Goal: Communication & Community: Answer question/provide support

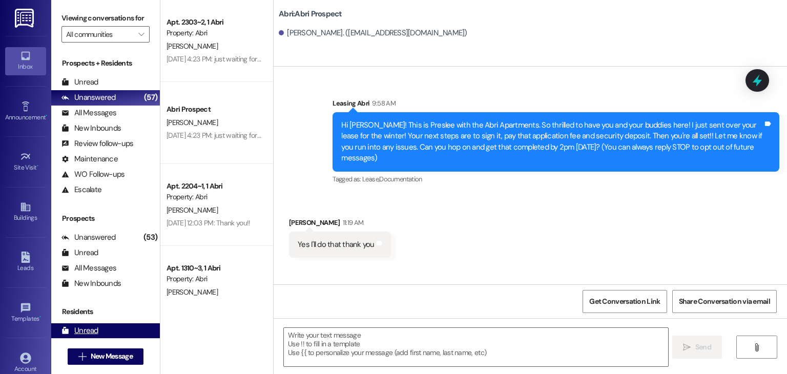
scroll to position [42, 0]
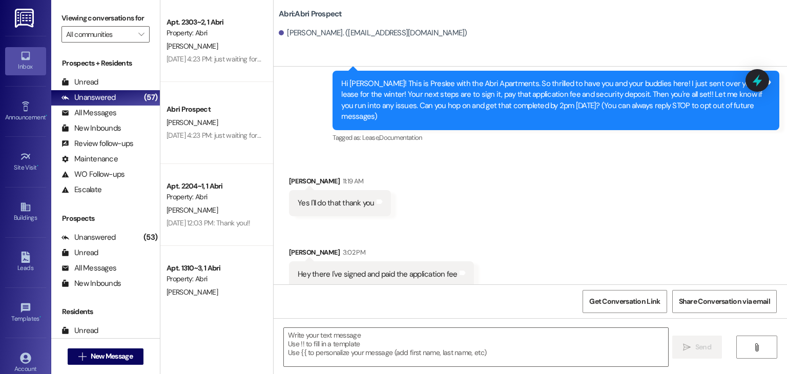
click at [102, 346] on div " New Message" at bounding box center [106, 357] width 76 height 26
click at [105, 355] on span "New Message" at bounding box center [112, 356] width 42 height 11
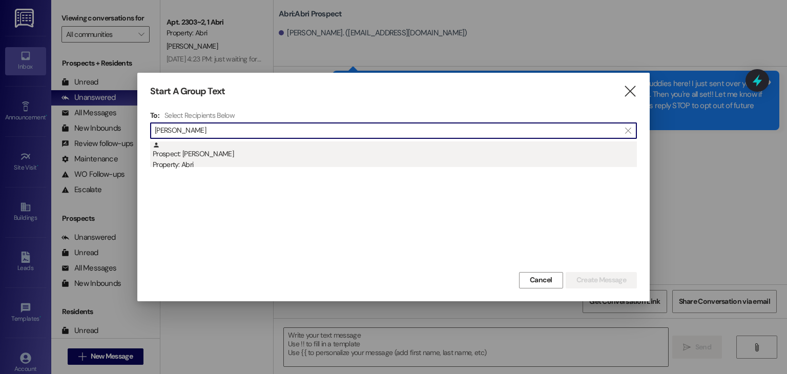
type input "[PERSON_NAME]"
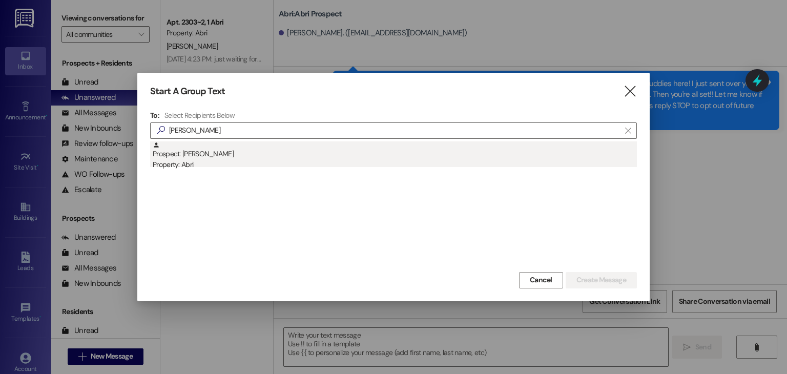
click at [238, 156] on div "Prospect: [PERSON_NAME] Property: Abri" at bounding box center [395, 155] width 484 height 29
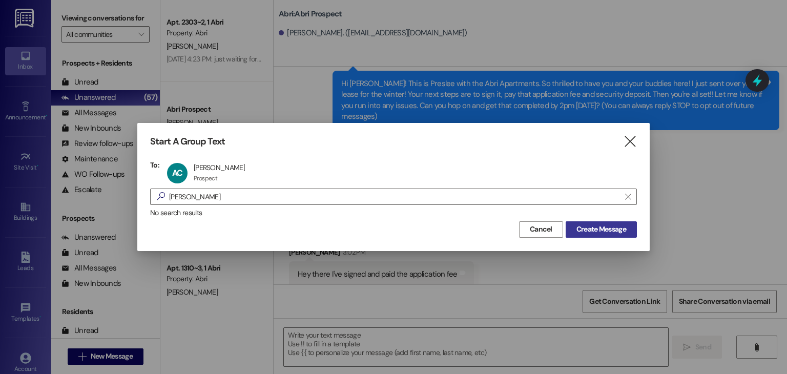
click at [600, 229] on span "Create Message" at bounding box center [602, 229] width 50 height 11
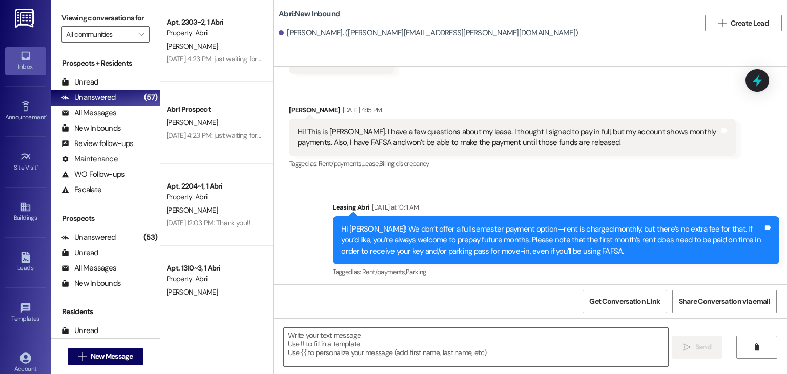
scroll to position [385, 0]
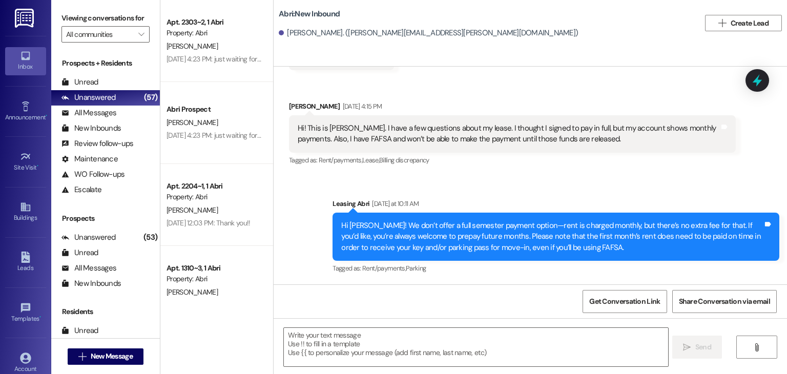
click at [574, 197] on div "Sent via SMS Leasing Abri [DATE] at 10:11 AM Hi [PERSON_NAME]! We don’t offer a…" at bounding box center [556, 237] width 462 height 93
click at [437, 336] on textarea at bounding box center [476, 347] width 384 height 38
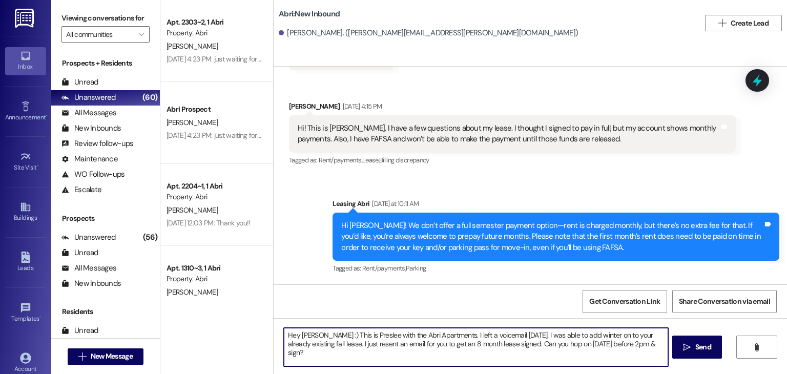
click at [434, 344] on textarea "Hey [PERSON_NAME] :) This is Preslee with the Abri Apartments. I left a voicema…" at bounding box center [476, 347] width 384 height 38
type textarea "Hey [PERSON_NAME] :) This is Preslee with the Abri Apartments. I left a voicema…"
click at [619, 350] on textarea "Hey [PERSON_NAME] :) This is Preslee with the Abri Apartments. I left a voicema…" at bounding box center [476, 347] width 384 height 38
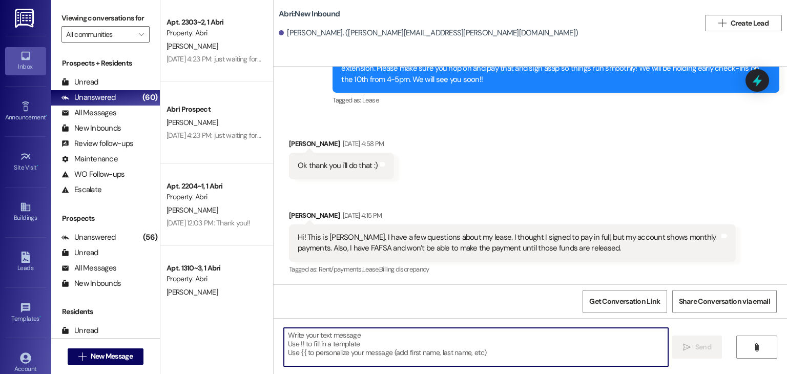
scroll to position [468, 0]
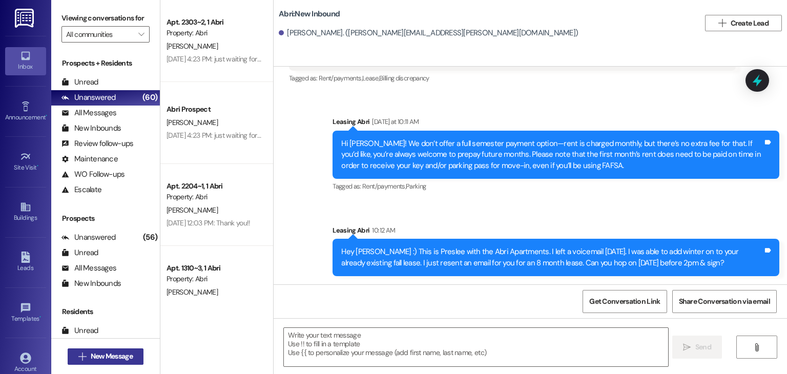
click at [119, 359] on span "New Message" at bounding box center [112, 356] width 42 height 11
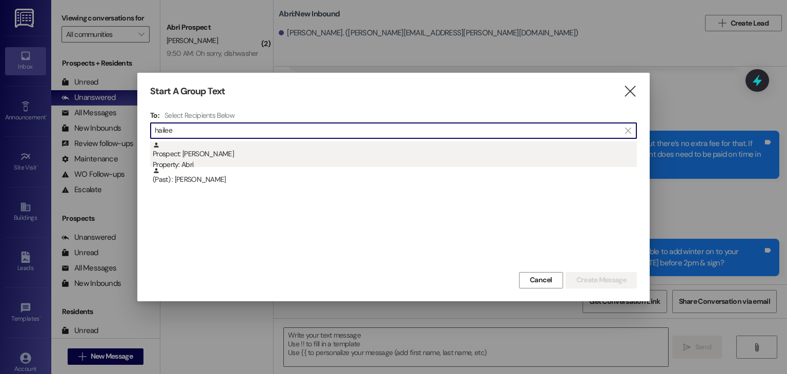
type input "hailee"
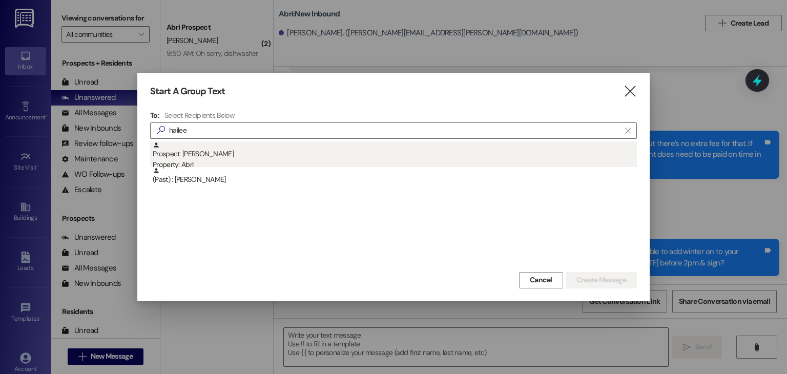
click at [176, 150] on div "Prospect: [PERSON_NAME][GEOGRAPHIC_DATA] Property: Abri" at bounding box center [395, 155] width 484 height 29
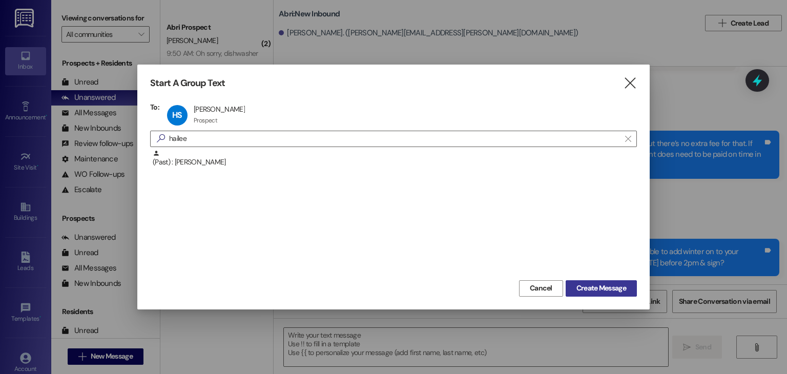
click at [586, 281] on button "Create Message" at bounding box center [601, 288] width 71 height 16
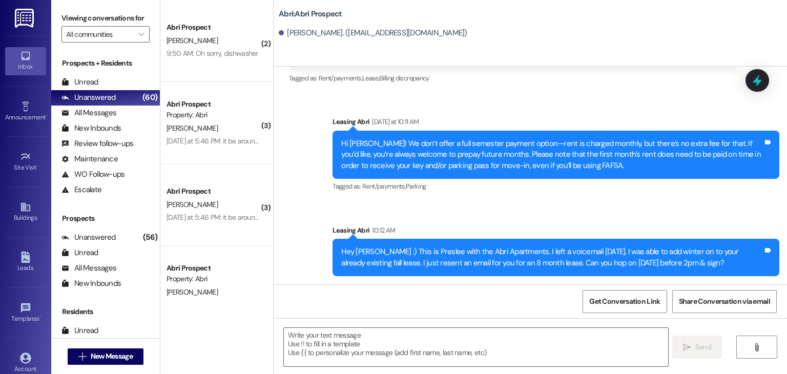
scroll to position [138, 0]
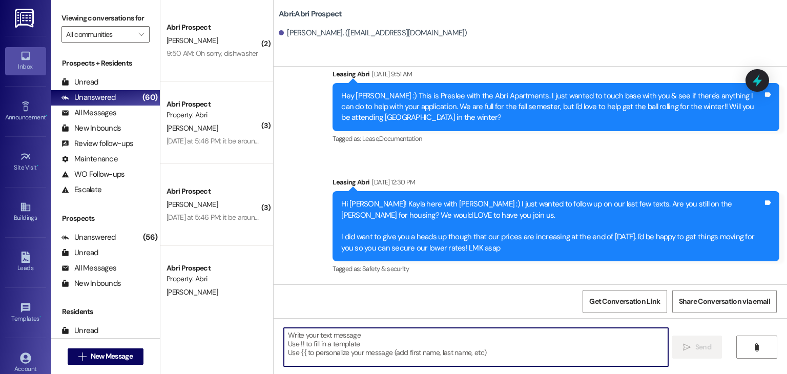
click at [344, 337] on textarea at bounding box center [476, 347] width 384 height 38
click at [338, 336] on textarea at bounding box center [476, 347] width 384 height 38
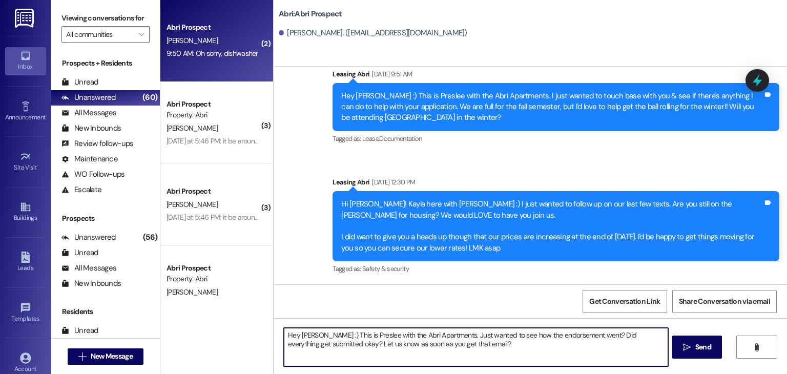
type textarea "Hey [PERSON_NAME] :) This is Preslee with the Abri Apartments. Just wanted to s…"
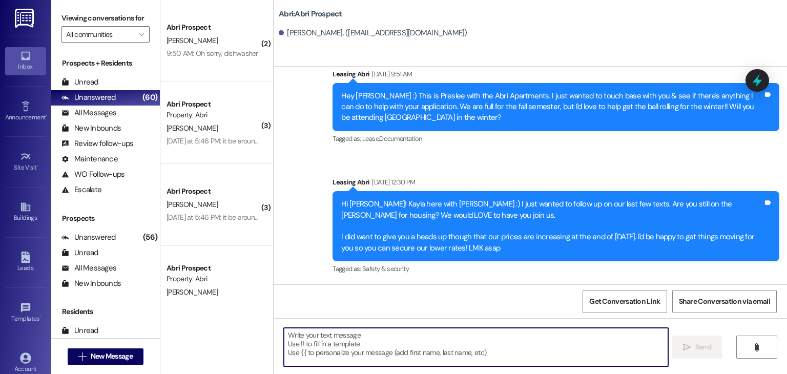
scroll to position [220, 0]
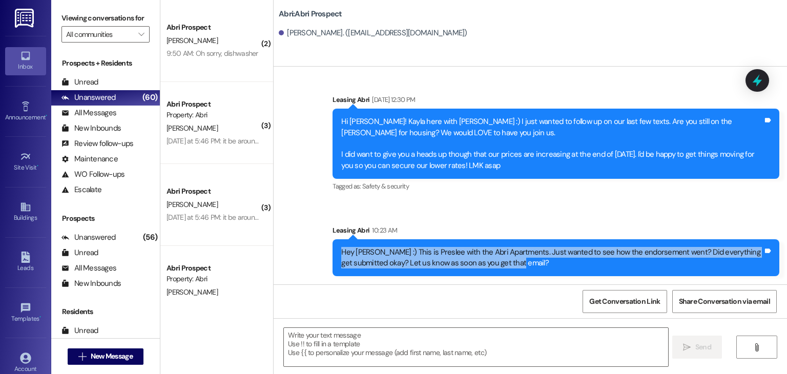
drag, startPoint x: 338, startPoint y: 252, endPoint x: 518, endPoint y: 268, distance: 180.6
click at [518, 268] on div "Hey [PERSON_NAME] :) This is Preslee with the Abri Apartments. Just wanted to s…" at bounding box center [552, 258] width 422 height 22
copy div "Hey [PERSON_NAME] :) This is Preslee with the Abri Apartments. Just wanted to s…"
click at [518, 268] on div "Hey [PERSON_NAME] :) This is Preslee with the Abri Apartments. Just wanted to s…" at bounding box center [552, 258] width 422 height 22
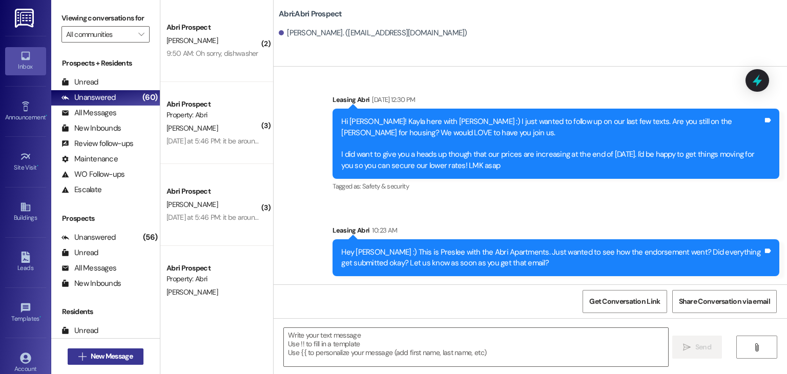
click at [119, 361] on span "New Message" at bounding box center [112, 356] width 42 height 11
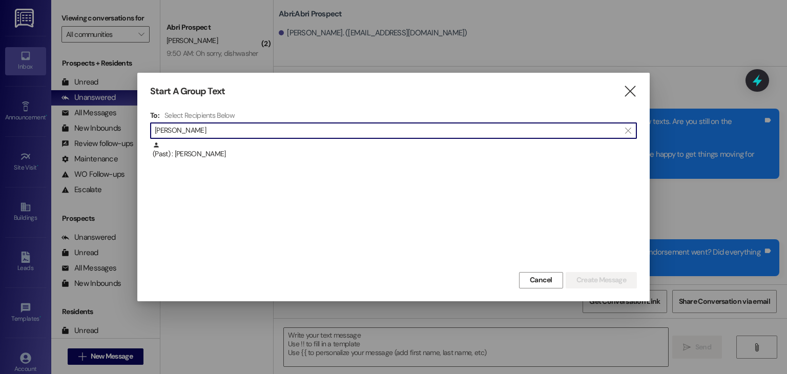
scroll to position [0, 0]
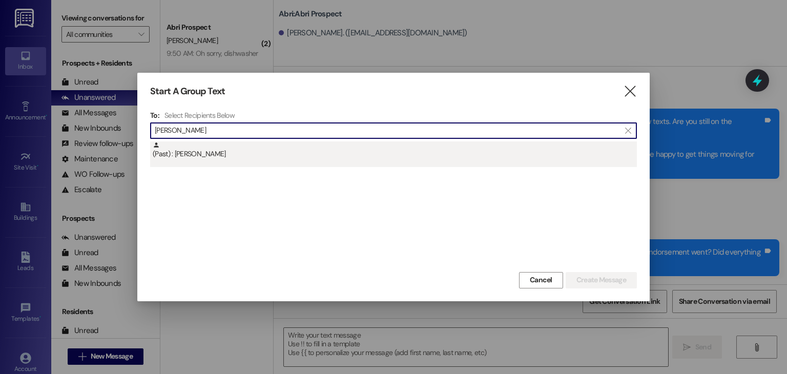
type input "[PERSON_NAME]"
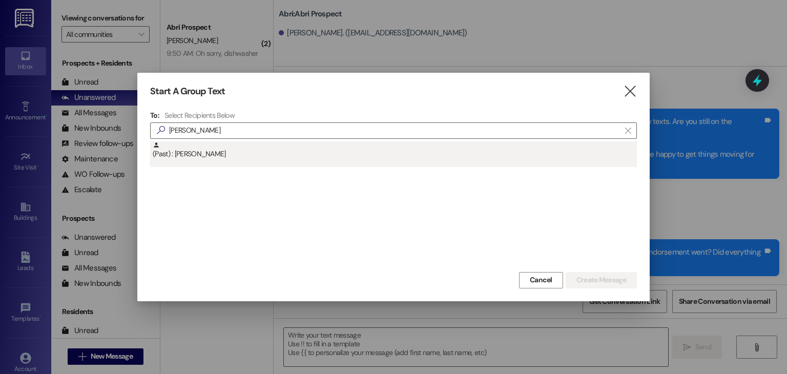
click at [240, 148] on div "(Past) : [PERSON_NAME]" at bounding box center [395, 150] width 484 height 18
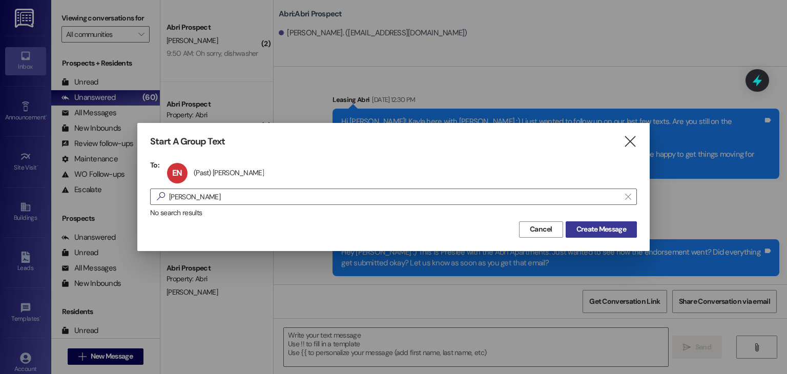
click at [584, 228] on span "Create Message" at bounding box center [602, 229] width 50 height 11
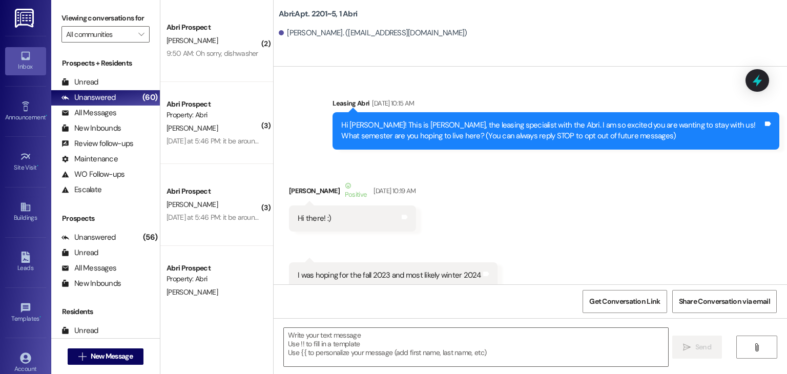
scroll to position [22593, 0]
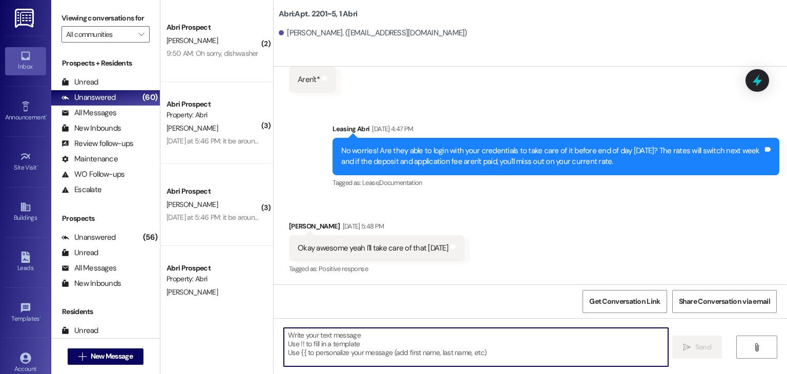
click at [408, 331] on textarea at bounding box center [476, 347] width 384 height 38
click at [379, 355] on textarea at bounding box center [476, 347] width 384 height 38
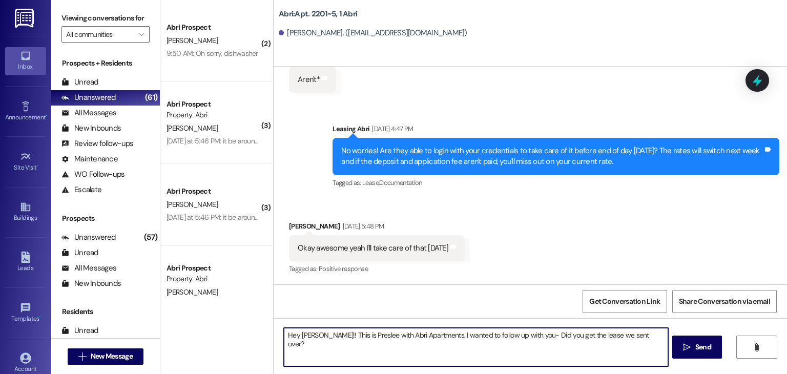
type textarea "Hey [PERSON_NAME]!! This is Preslee with Abri Apartments. I wanted to follow up…"
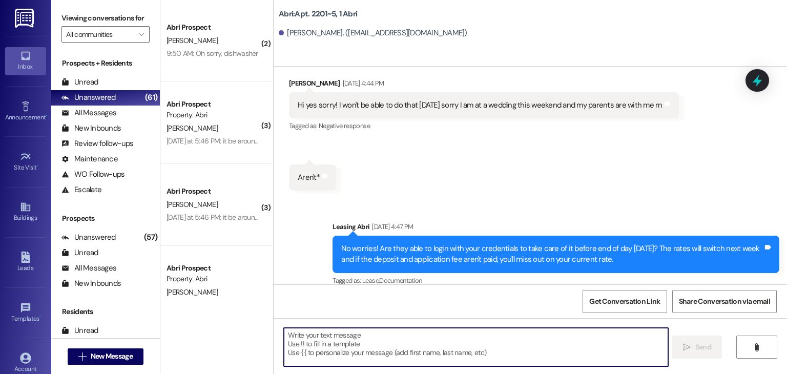
scroll to position [22665, 0]
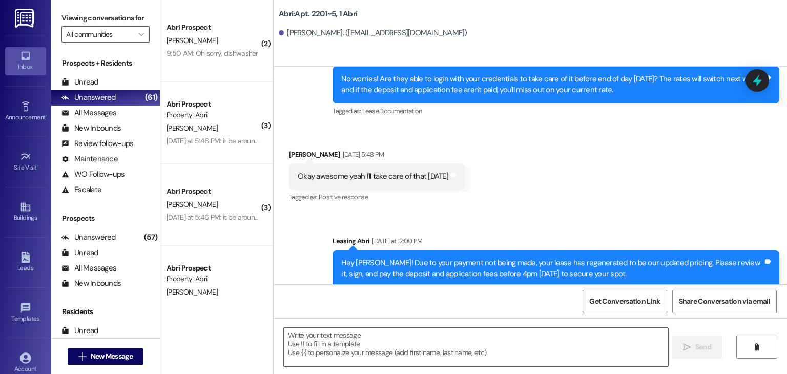
drag, startPoint x: 401, startPoint y: 263, endPoint x: 760, endPoint y: 269, distance: 358.9
click at [760, 348] on div "Hey [PERSON_NAME]!! This is Preslee with Abri Apartments. I wanted to follow up…" at bounding box center [561, 361] width 437 height 26
copy div "Hey [PERSON_NAME]!! This is Preslee with Abri Apartments. I wanted to follow up…"
click at [334, 269] on div "Sent via SMS Leasing Abri [DATE] at 12:00 PM Hey [PERSON_NAME]! Due to your pay…" at bounding box center [531, 297] width 514 height 169
click at [130, 359] on span "New Message" at bounding box center [112, 356] width 42 height 11
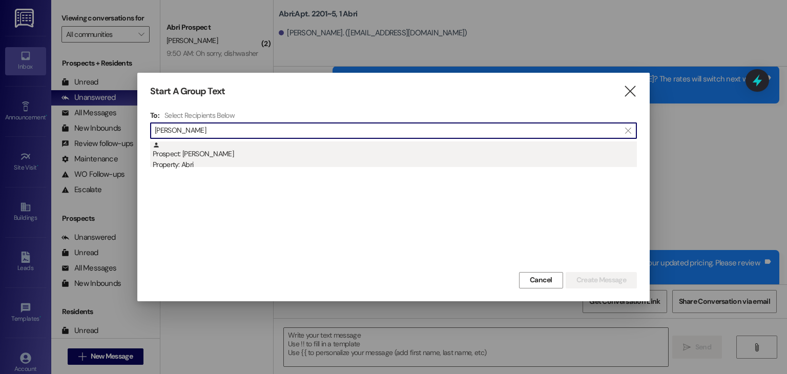
type input "[PERSON_NAME]"
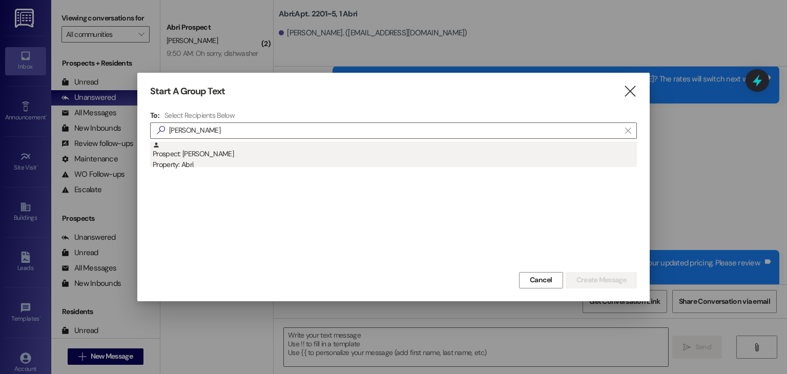
click at [204, 156] on div "Prospect: [PERSON_NAME] Property: Abri" at bounding box center [395, 155] width 484 height 29
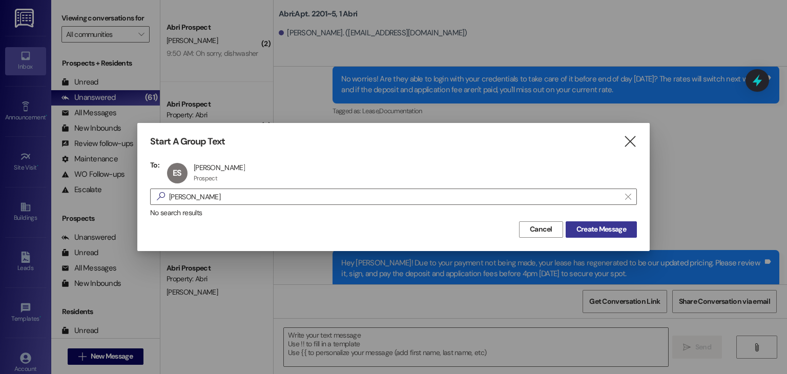
click at [584, 230] on span "Create Message" at bounding box center [602, 229] width 50 height 11
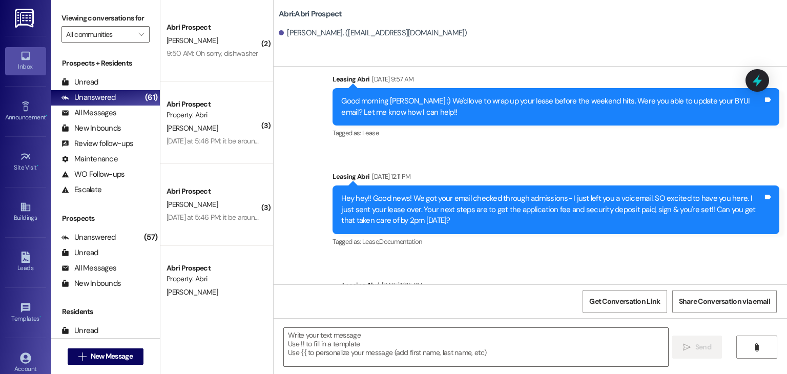
scroll to position [926, 0]
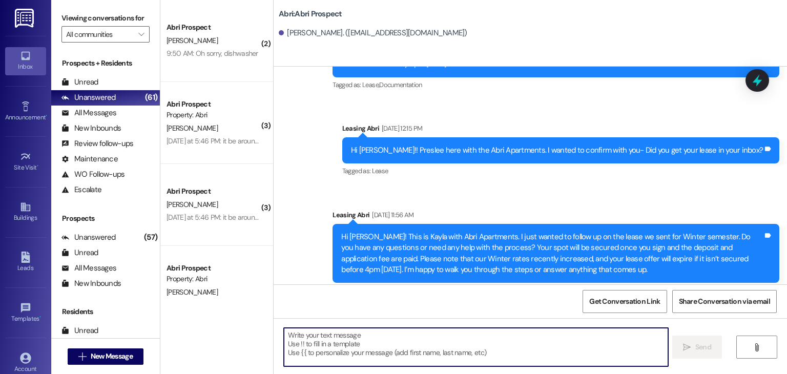
click at [328, 339] on textarea at bounding box center [476, 347] width 384 height 38
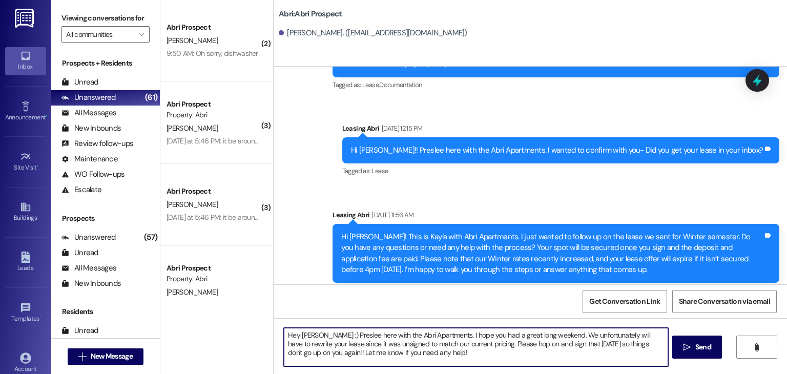
type textarea "Hey [PERSON_NAME] :) Preslee here with the Abri Apartments. I hope you had a gr…"
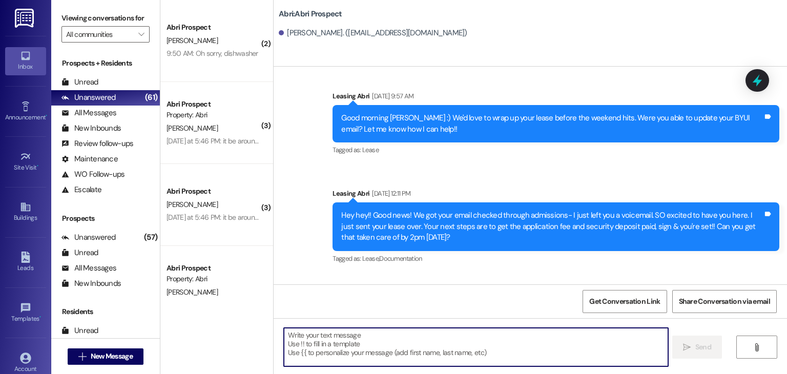
scroll to position [1020, 0]
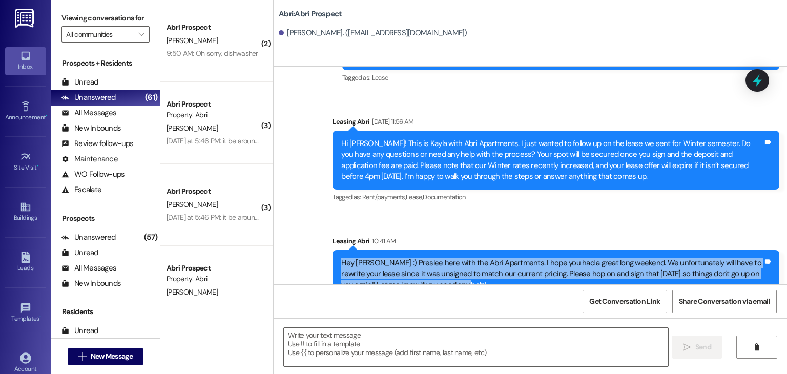
drag, startPoint x: 336, startPoint y: 241, endPoint x: 468, endPoint y: 266, distance: 133.5
click at [468, 266] on div "Hey [PERSON_NAME] :) Preslee here with the Abri Apartments. I hope you had a gr…" at bounding box center [552, 274] width 422 height 33
copy div "Hey [PERSON_NAME] :) Preslee here with the Abri Apartments. I hope you had a gr…"
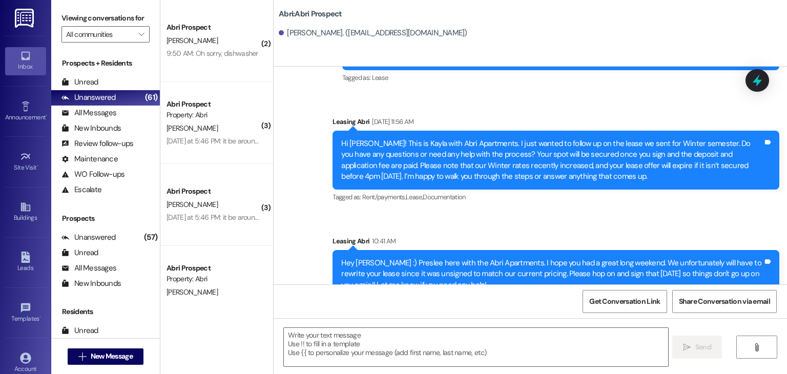
click at [306, 297] on div "Get Conversation Link Share Conversation via email" at bounding box center [531, 302] width 514 height 34
click at [120, 358] on span "New Message" at bounding box center [112, 356] width 42 height 11
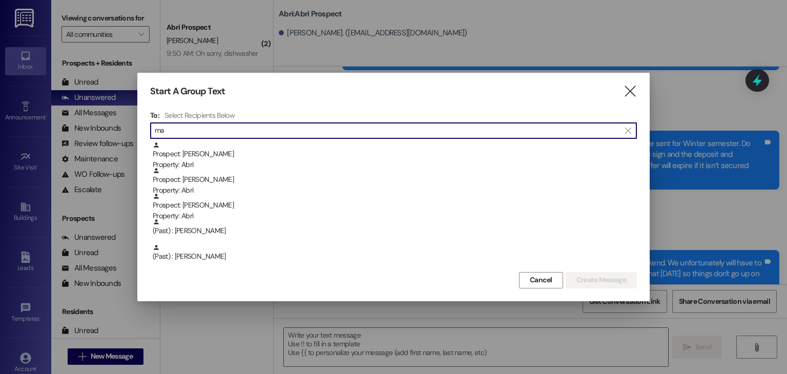
type input "m"
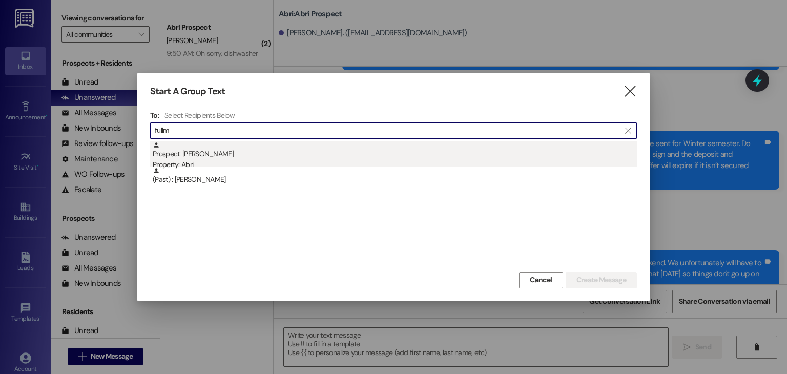
type input "fullm"
click at [242, 154] on div "Prospect: [PERSON_NAME] Property: Abri" at bounding box center [395, 155] width 484 height 29
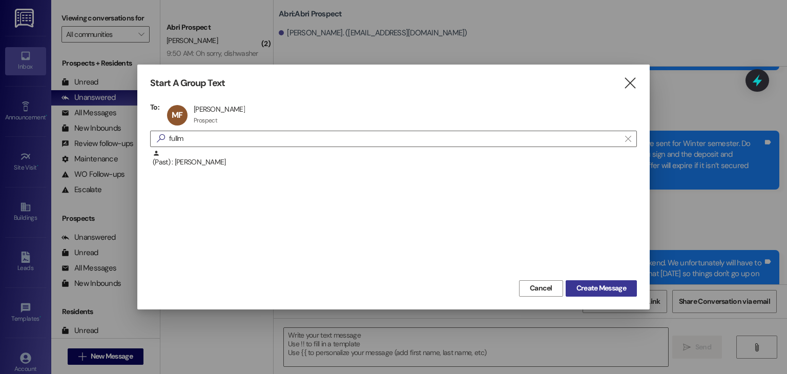
click at [581, 286] on span "Create Message" at bounding box center [602, 288] width 50 height 11
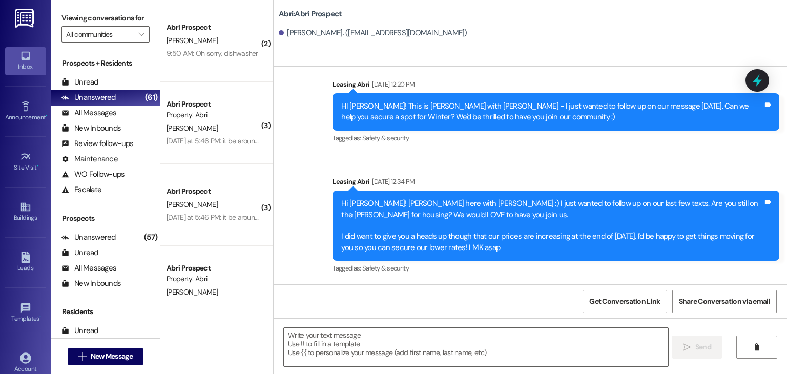
scroll to position [138, 0]
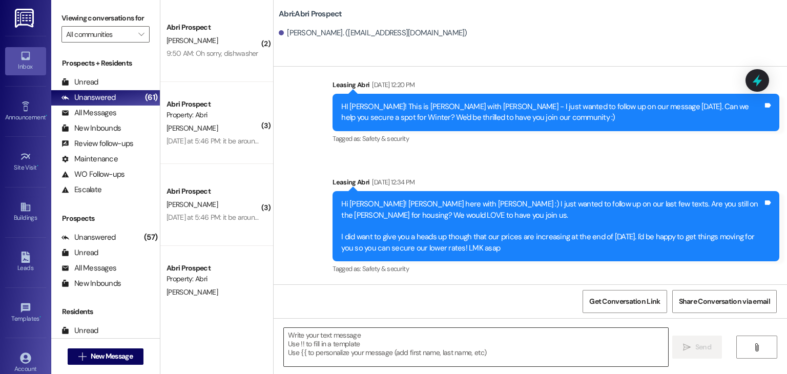
click at [316, 334] on textarea at bounding box center [476, 347] width 384 height 38
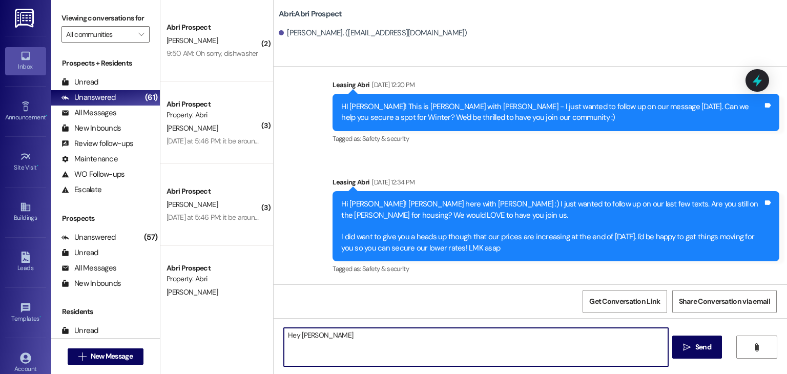
click at [308, 337] on textarea "Hey [PERSON_NAME]" at bounding box center [476, 347] width 384 height 38
click at [347, 338] on textarea "Hey [PERSON_NAME]" at bounding box center [476, 347] width 384 height 38
click at [420, 336] on textarea "Hey [PERSON_NAME] :) Things for winter are going so fast & our prices are only …" at bounding box center [476, 347] width 384 height 38
click at [440, 336] on textarea "Hey [PERSON_NAME] :) Things for winter are going even fast & our prices are onl…" at bounding box center [476, 347] width 384 height 38
click at [407, 346] on textarea "Hey [PERSON_NAME] :) Things for winter are going even faster as fall gets close…" at bounding box center [476, 347] width 384 height 38
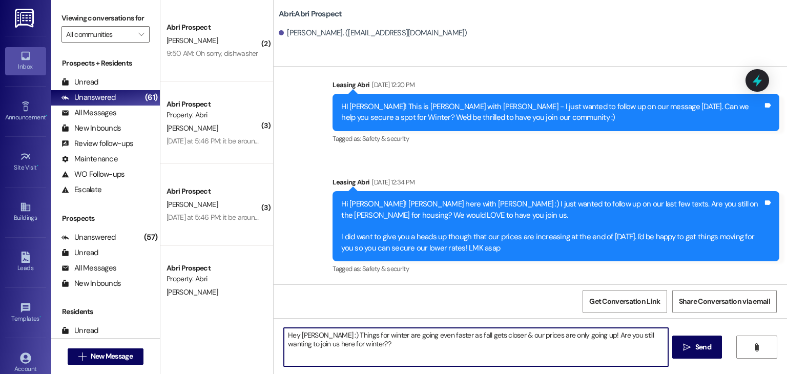
type textarea "Hey [PERSON_NAME] :) Things for winter are going even faster as fall gets close…"
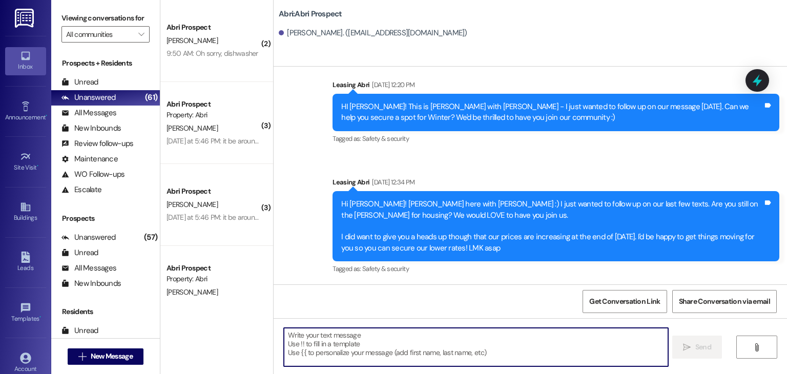
scroll to position [220, 0]
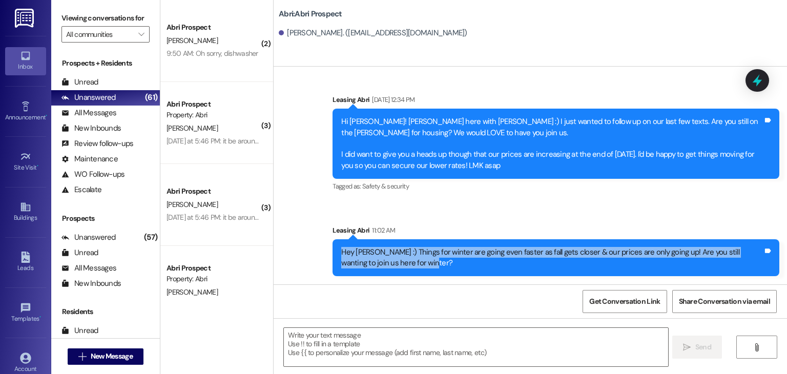
drag, startPoint x: 337, startPoint y: 249, endPoint x: 403, endPoint y: 267, distance: 68.9
click at [403, 267] on div "Hey [PERSON_NAME] :) Things for winter are going even faster as fall gets close…" at bounding box center [552, 258] width 422 height 22
copy div "Hey [PERSON_NAME] :) Things for winter are going even faster as fall gets close…"
click at [116, 356] on span "New Message" at bounding box center [112, 356] width 42 height 11
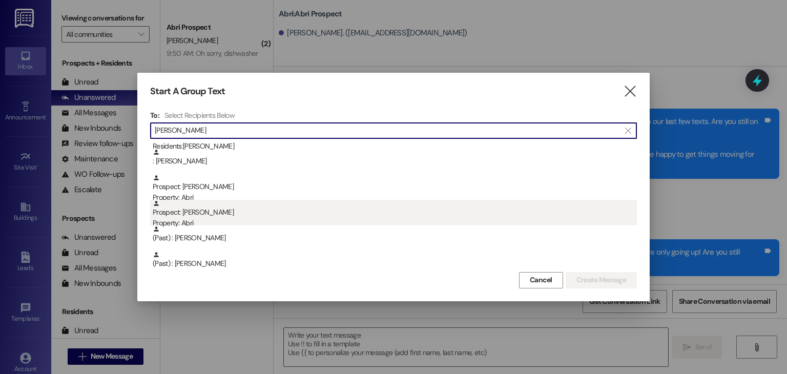
scroll to position [19, 0]
type input "[PERSON_NAME]"
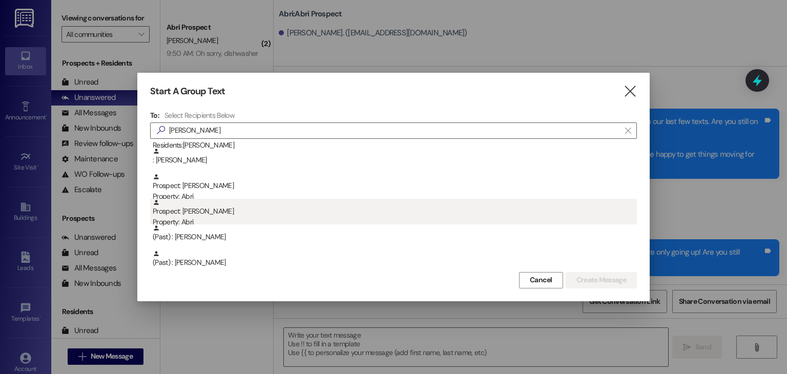
click at [252, 217] on div "Property: Abri" at bounding box center [395, 222] width 484 height 11
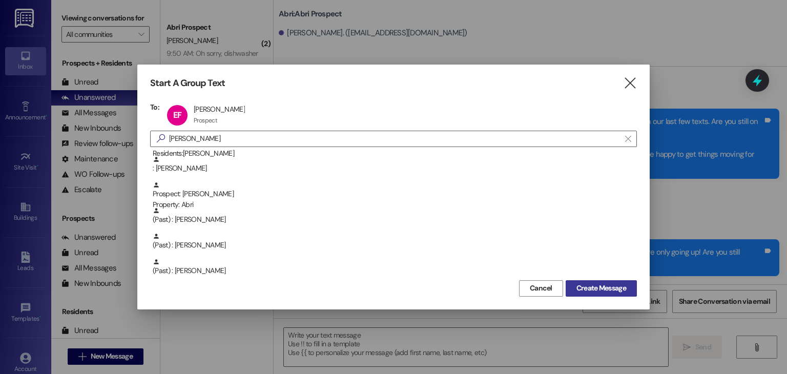
click at [585, 290] on span "Create Message" at bounding box center [602, 288] width 50 height 11
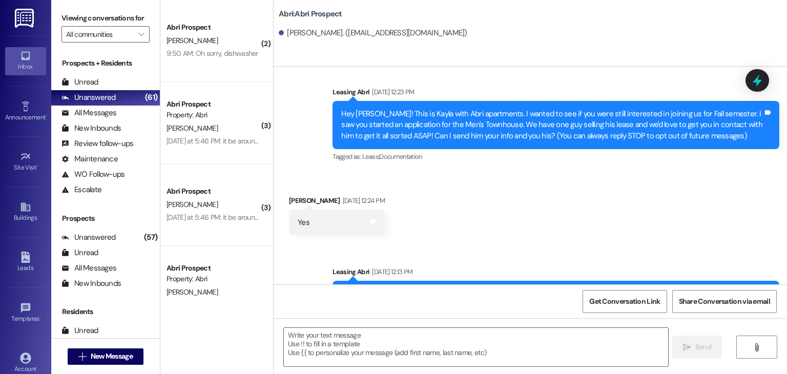
scroll to position [0, 0]
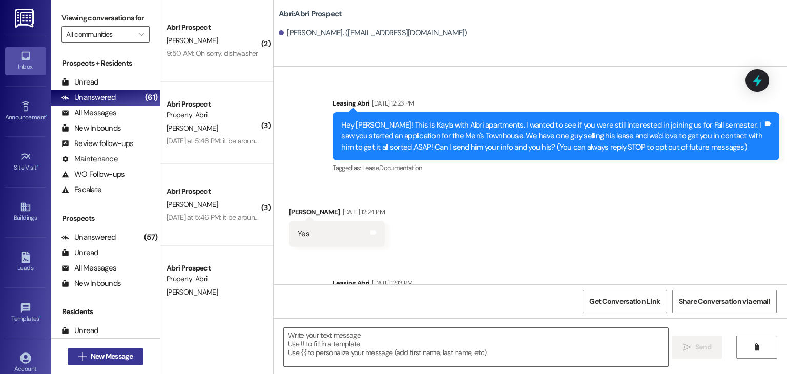
click at [129, 357] on span "New Message" at bounding box center [112, 356] width 42 height 11
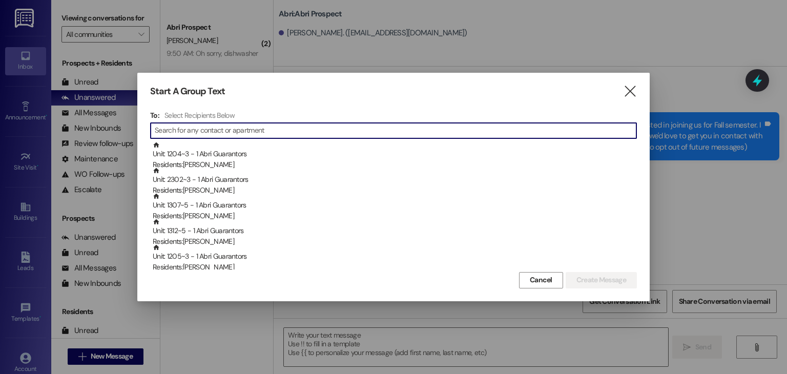
click at [642, 93] on div "Start A Group Text  To: Select Recipients Below  Unit: 1204~3 - 1 [PERSON_NAM…" at bounding box center [393, 187] width 513 height 228
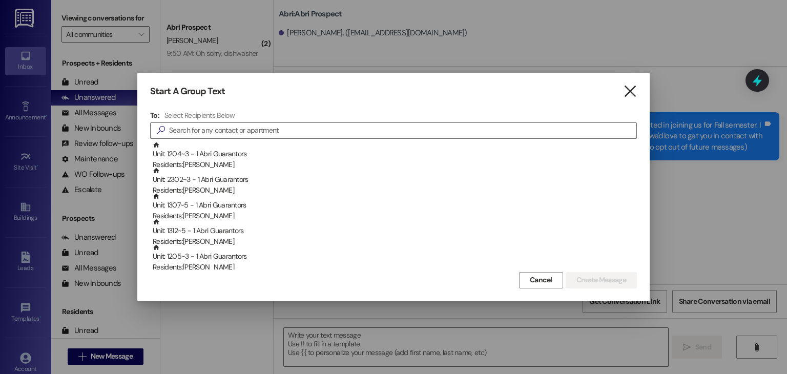
click at [633, 89] on icon "" at bounding box center [630, 91] width 14 height 11
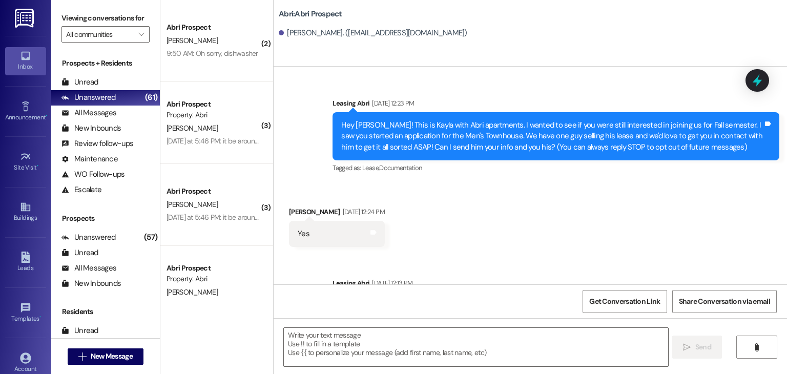
scroll to position [176, 0]
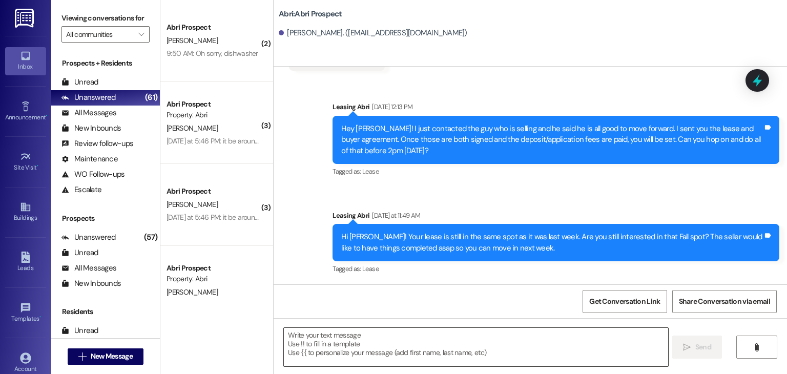
click at [334, 332] on textarea at bounding box center [476, 347] width 384 height 38
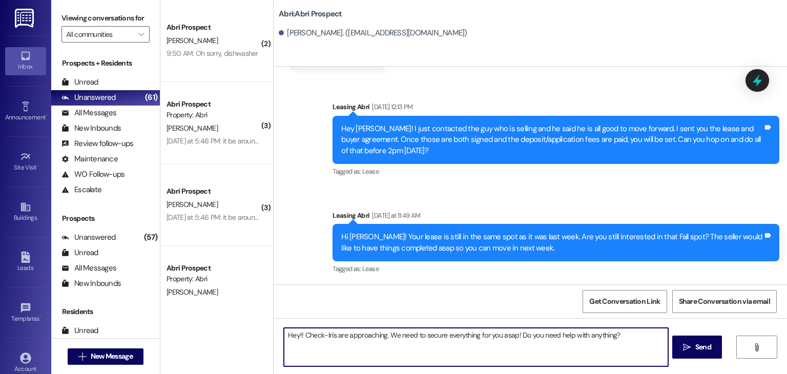
click at [513, 333] on textarea "Hey!! Check-In's are approaching. We need to secure everything for you asap! Do…" at bounding box center [476, 347] width 384 height 38
click at [535, 361] on textarea "Hey!! Check-In's are approaching. We need to secure everything for you asap! It…" at bounding box center [476, 347] width 384 height 38
click at [299, 335] on textarea "Hey!! Check-In's are approaching. We need to secure everything for you asap! It…" at bounding box center [476, 347] width 384 height 38
type textarea "Hey!! This is Preslee with the Abri Apartments. Check-In's are approaching. We …"
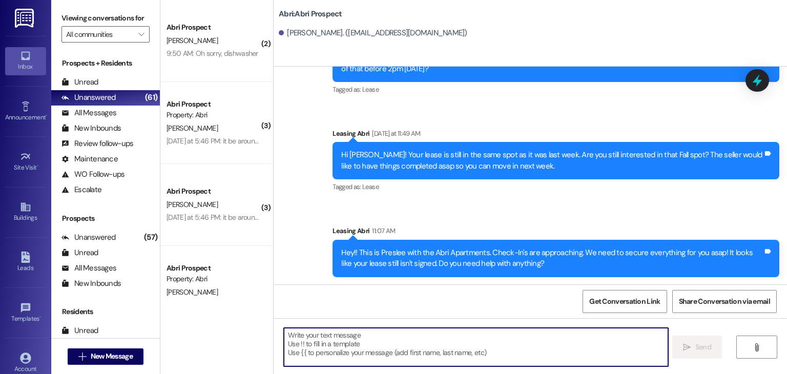
scroll to position [259, 0]
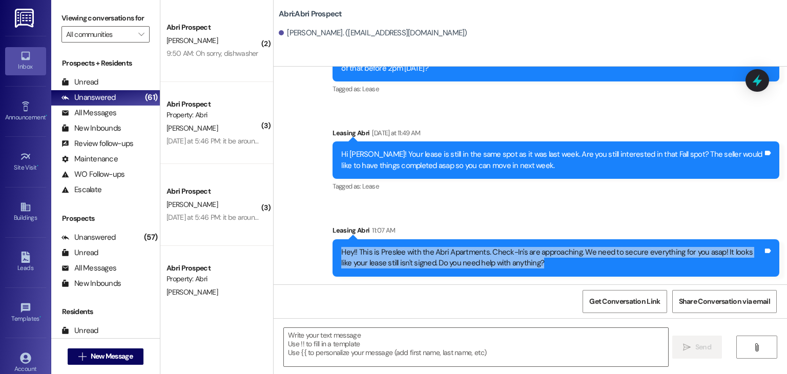
drag, startPoint x: 336, startPoint y: 251, endPoint x: 540, endPoint y: 267, distance: 204.7
click at [540, 267] on div "Hey!! This is Preslee with the Abri Apartments. Check-In's are approaching. We …" at bounding box center [552, 258] width 422 height 22
copy div "Hey!! This is Preslee with the Abri Apartments. Check-In's are approaching. We …"
click at [540, 267] on div "Hey!! This is Preslee with the Abri Apartments. Check-In's are approaching. We …" at bounding box center [552, 258] width 422 height 22
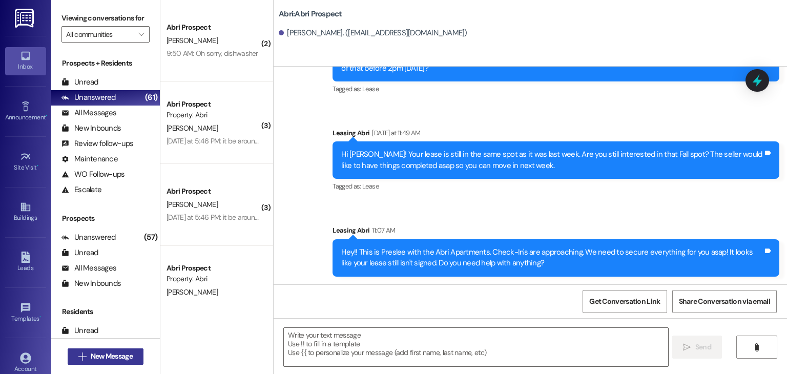
click at [113, 351] on span "New Message" at bounding box center [112, 356] width 42 height 11
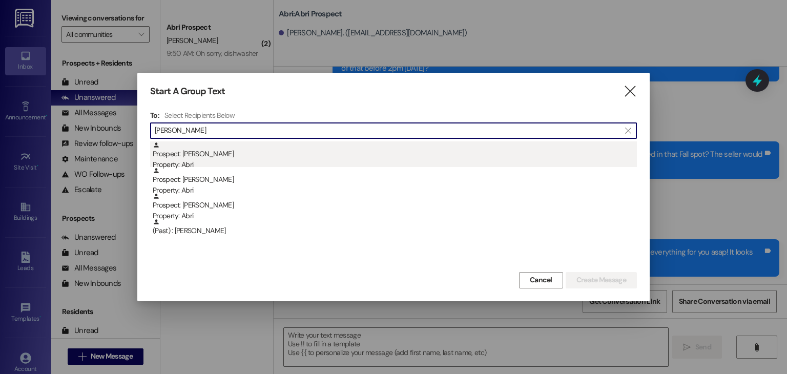
type input "[PERSON_NAME]"
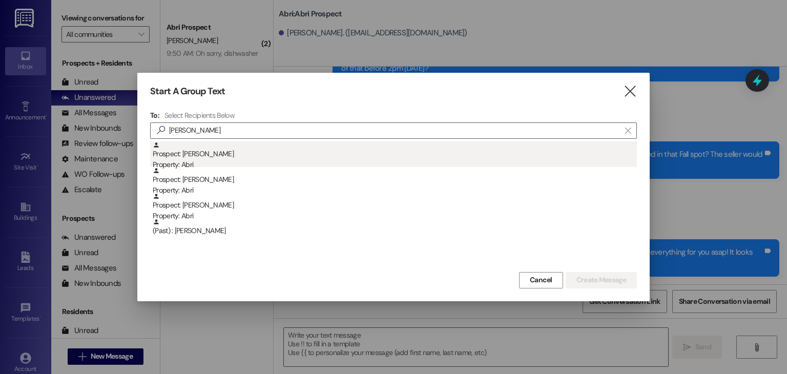
click at [188, 149] on div "Prospect: [PERSON_NAME] Property: Abri" at bounding box center [395, 155] width 484 height 29
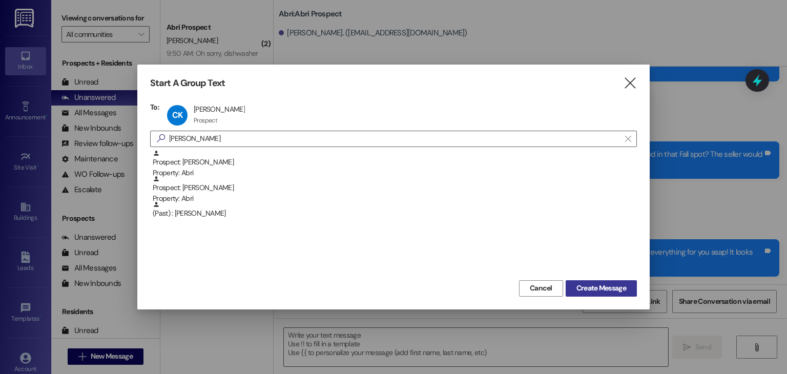
click at [593, 290] on span "Create Message" at bounding box center [602, 288] width 50 height 11
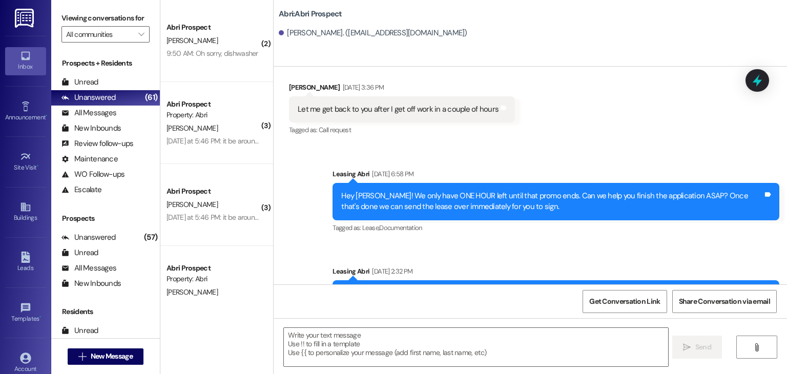
scroll to position [2203, 0]
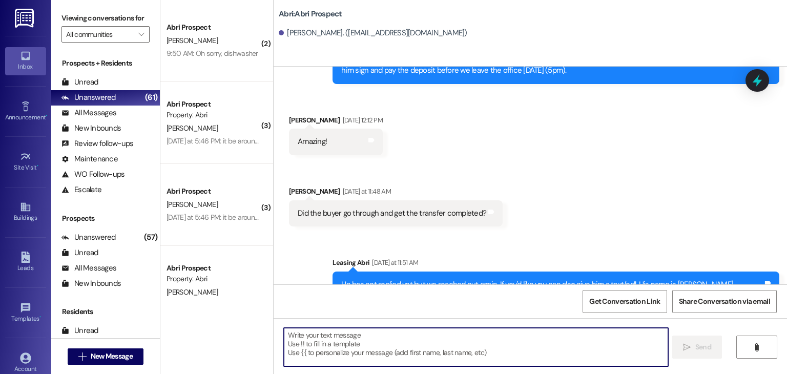
click at [483, 339] on textarea at bounding box center [476, 347] width 384 height 38
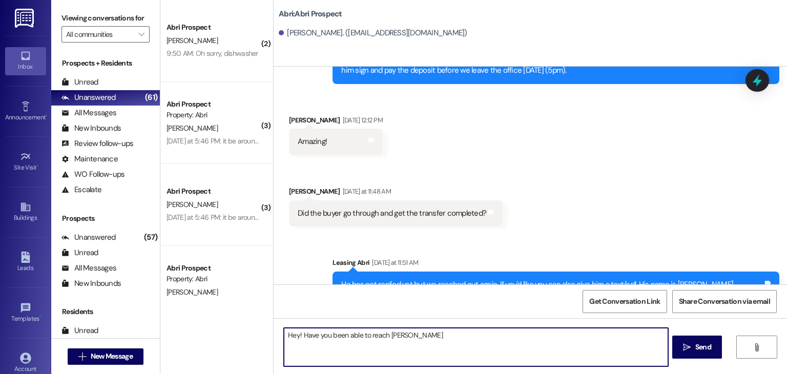
type textarea "Hey! Have you been able to reach [PERSON_NAME]?"
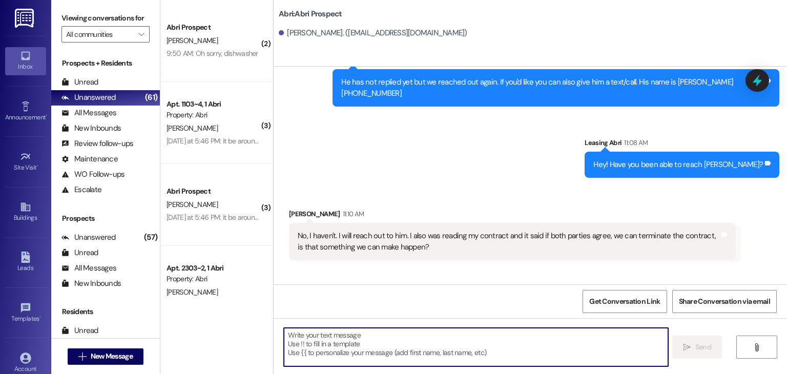
scroll to position [2428, 0]
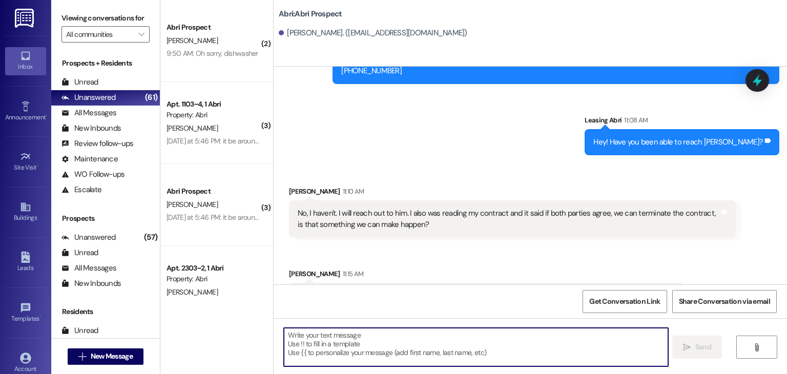
click at [355, 333] on textarea at bounding box center [476, 347] width 384 height 38
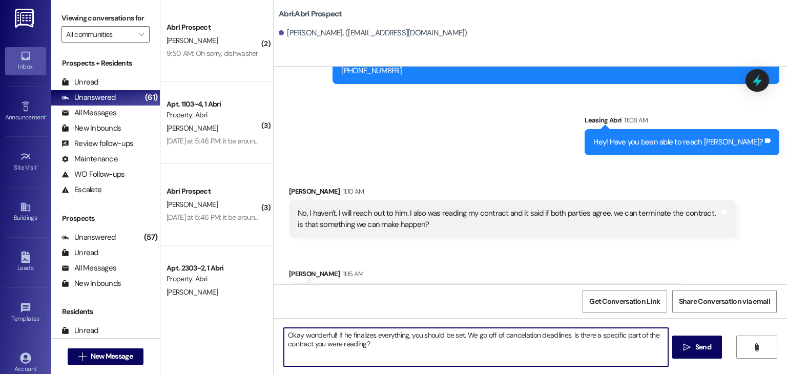
type textarea "Okay wonderful! If he finalizes everything, you should be set. We go off of can…"
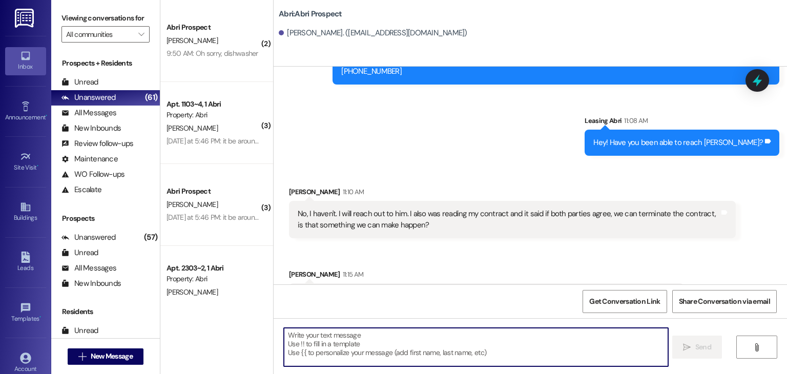
scroll to position [2511, 0]
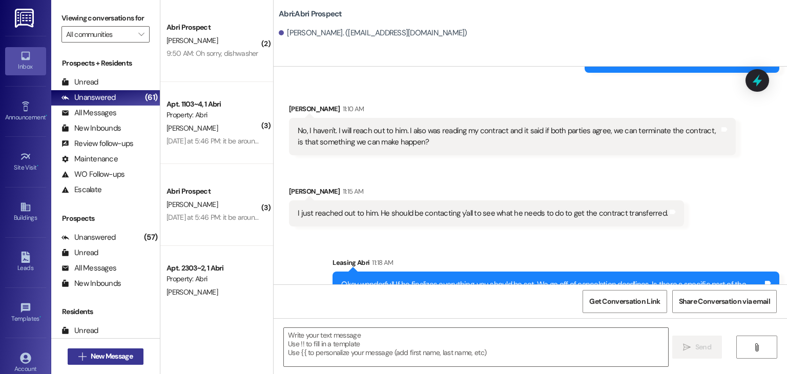
click at [118, 359] on span "New Message" at bounding box center [112, 356] width 42 height 11
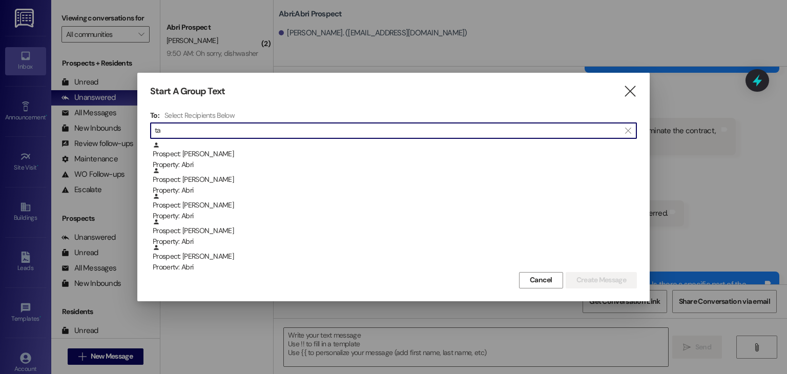
type input "t"
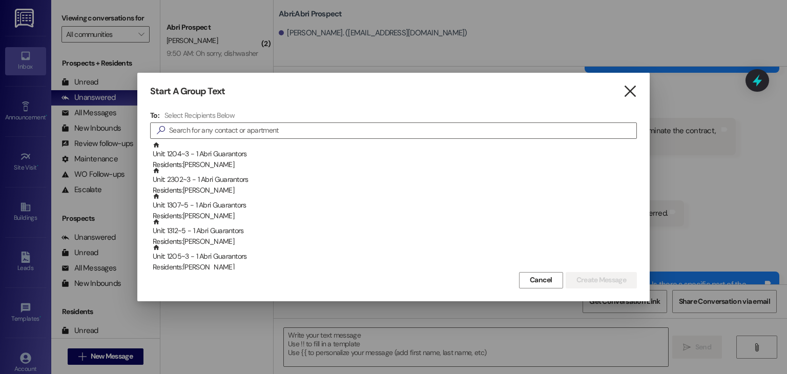
click at [634, 87] on icon "" at bounding box center [630, 91] width 14 height 11
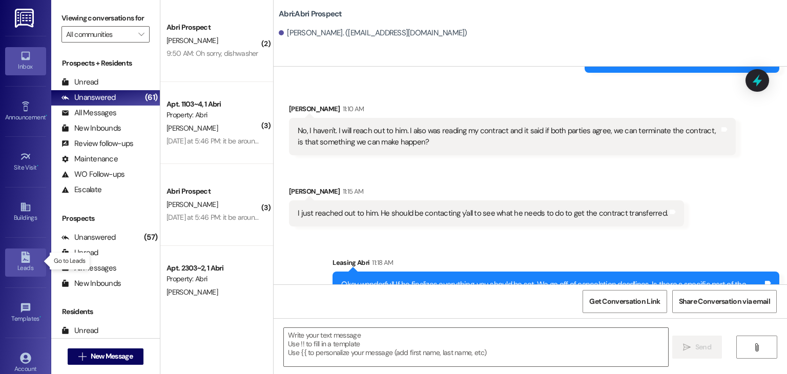
click at [15, 272] on div "Leads" at bounding box center [25, 268] width 51 height 10
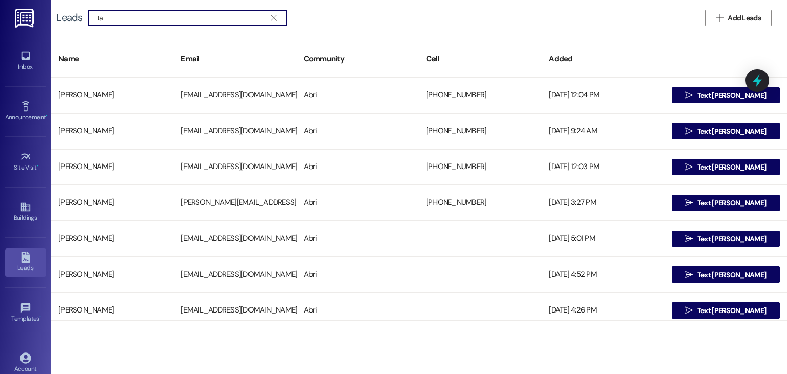
type input "t"
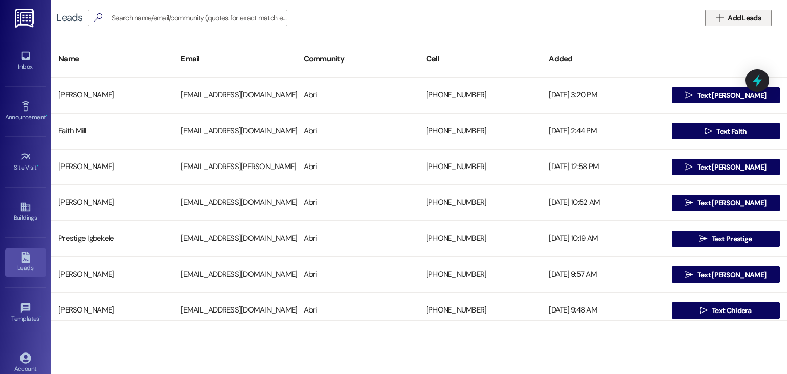
click at [732, 22] on span "Add Leads" at bounding box center [744, 18] width 33 height 11
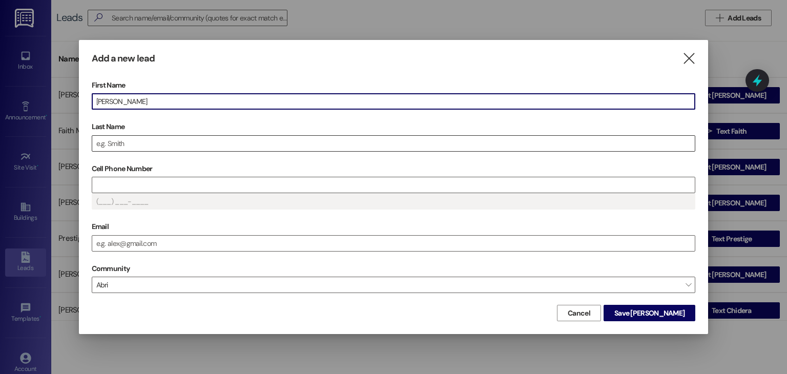
click at [127, 139] on input "Last Name" at bounding box center [393, 143] width 603 height 15
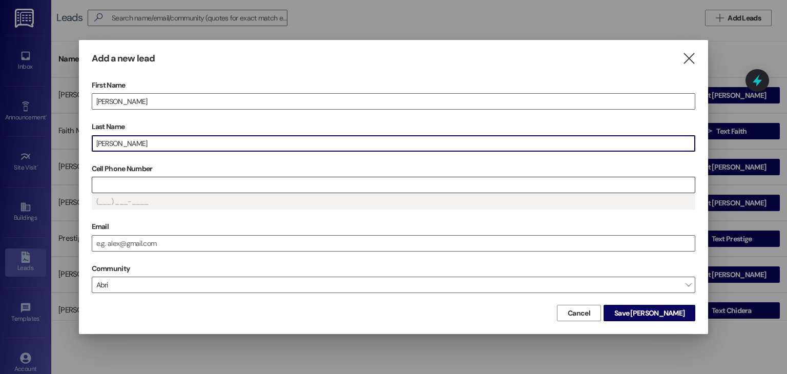
click at [139, 179] on input "Cell Phone Number" at bounding box center [393, 184] width 603 height 15
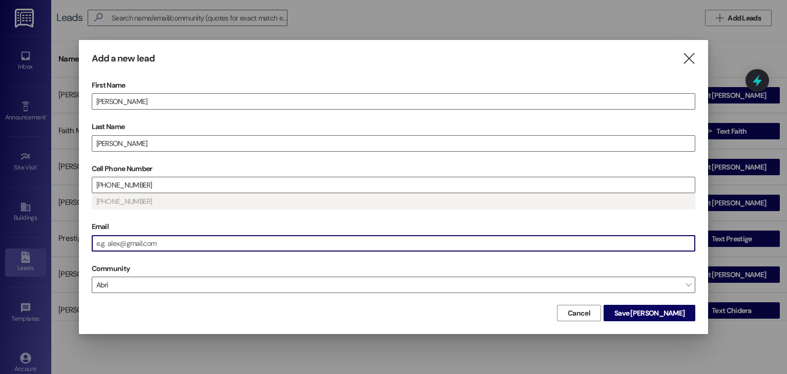
click at [138, 239] on input "Email" at bounding box center [393, 243] width 603 height 15
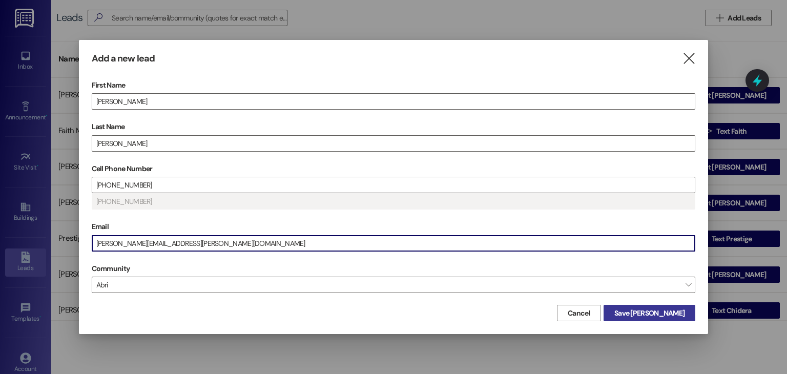
click at [653, 309] on span "Save [PERSON_NAME]" at bounding box center [650, 313] width 70 height 11
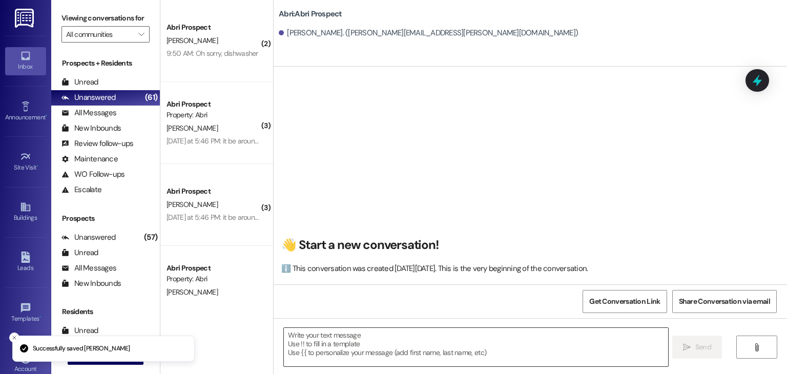
click at [414, 343] on textarea at bounding box center [476, 347] width 384 height 38
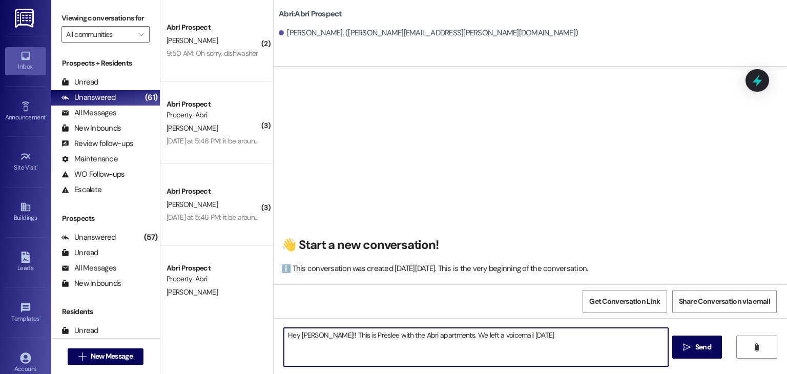
click at [452, 337] on textarea "Hey [PERSON_NAME]!! This is Preslee with the Abri apartments. We left a voicema…" at bounding box center [476, 347] width 384 height 38
click at [533, 339] on textarea "Hey [PERSON_NAME]!! This is Preslee with the Abri apartments. I left a voicemai…" at bounding box center [476, 347] width 384 height 38
type textarea "Hey [PERSON_NAME]!! This is Preslee with the Abri apartments. I left a voicemai…"
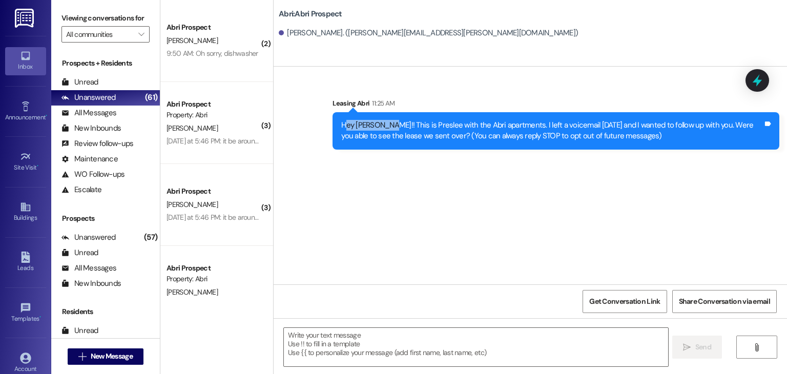
drag, startPoint x: 339, startPoint y: 126, endPoint x: 380, endPoint y: 129, distance: 41.6
click at [380, 129] on div "Hey [PERSON_NAME]!! This is Preslee with the Abri apartments. I left a voicemai…" at bounding box center [552, 131] width 422 height 22
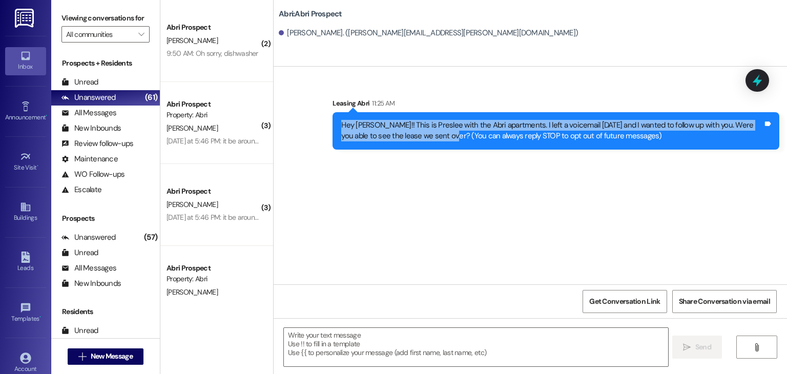
drag, startPoint x: 332, startPoint y: 126, endPoint x: 425, endPoint y: 143, distance: 94.3
click at [425, 143] on div "Hey [PERSON_NAME]!! This is Preslee with the Abri apartments. I left a voicemai…" at bounding box center [556, 130] width 447 height 37
copy div "Hey [PERSON_NAME]!! This is Preslee with the Abri apartments. I left a voicemai…"
click at [113, 351] on span "New Message" at bounding box center [112, 356] width 42 height 11
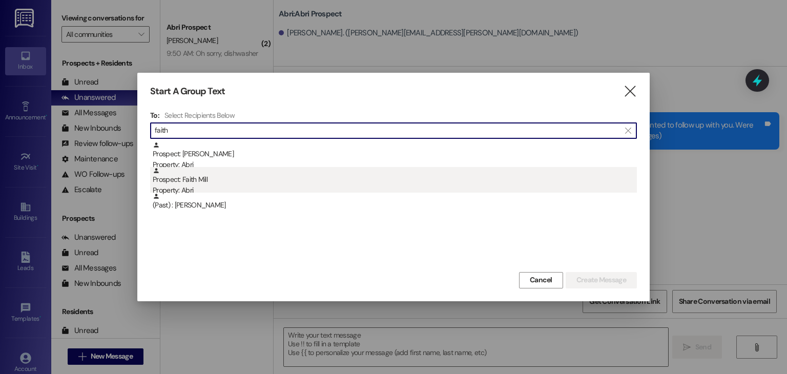
type input "faith"
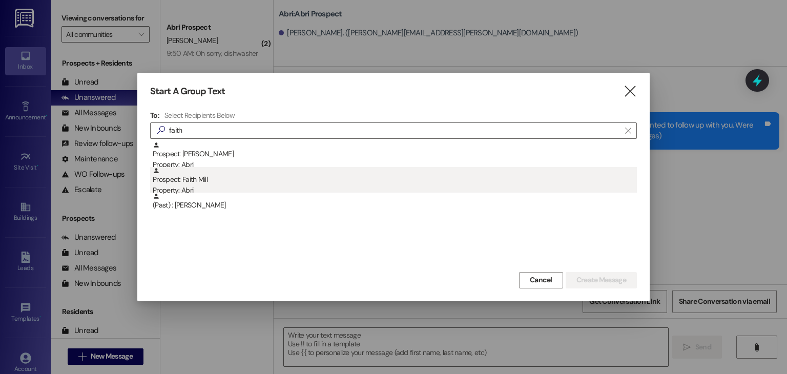
click at [238, 188] on div "Property: Abri" at bounding box center [395, 190] width 484 height 11
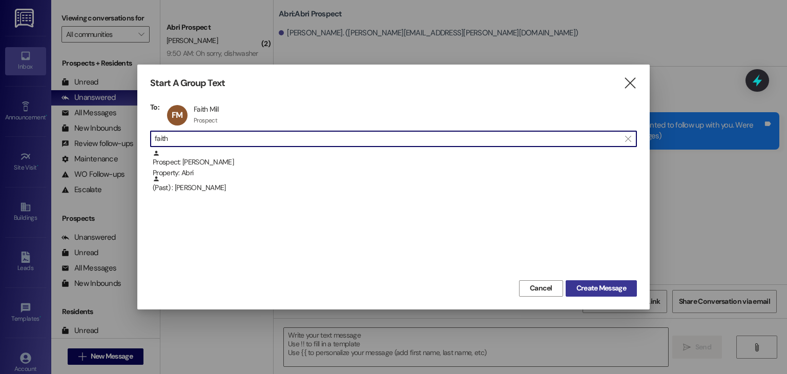
click at [598, 288] on span "Create Message" at bounding box center [602, 288] width 50 height 11
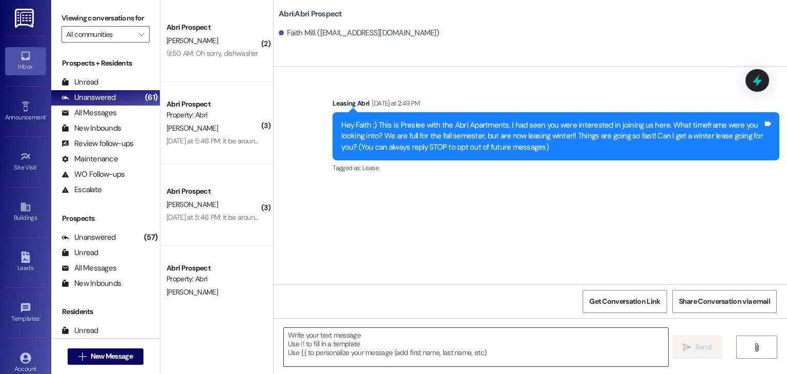
click at [383, 352] on textarea at bounding box center [476, 347] width 384 height 38
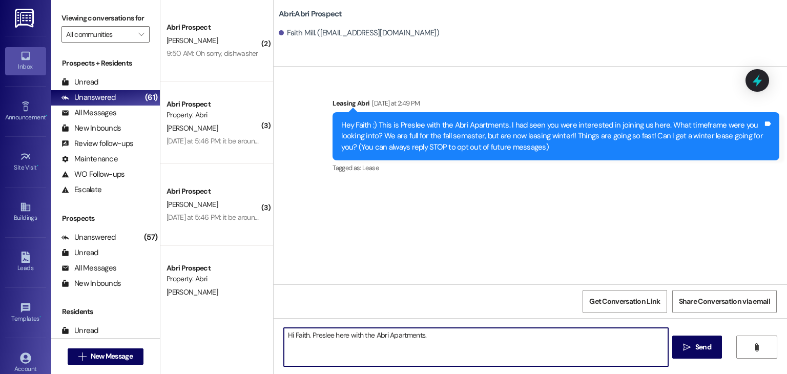
click at [306, 334] on textarea "Hi Faith. Preslee here with the Abri Apartments." at bounding box center [476, 347] width 384 height 38
click at [429, 334] on textarea "Hi [PERSON_NAME]! Preslee here with the Abri Apartments." at bounding box center [476, 347] width 384 height 38
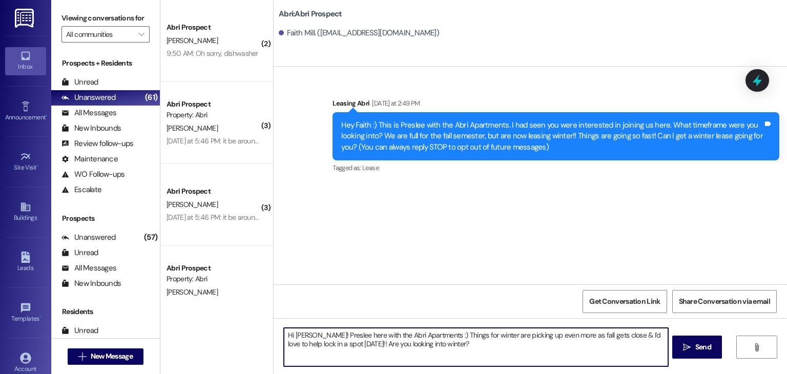
type textarea "Hi [PERSON_NAME]! Preslee here with the Abri Apartments :) Things for winter ar…"
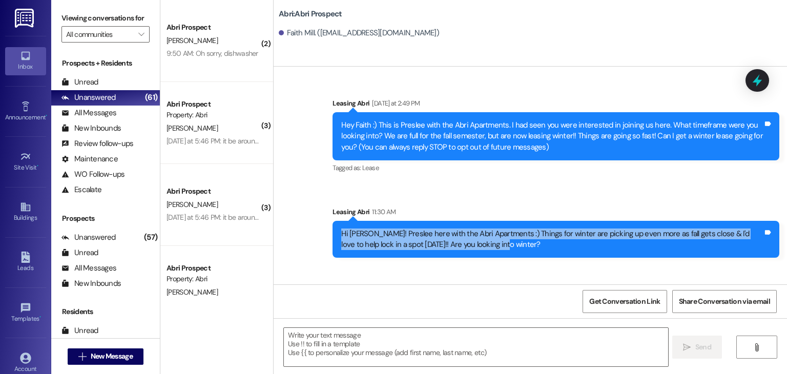
drag, startPoint x: 336, startPoint y: 232, endPoint x: 478, endPoint y: 251, distance: 143.7
click at [478, 251] on div "Hi [PERSON_NAME]! Preslee here with the Abri Apartments :) Things for winter ar…" at bounding box center [556, 239] width 447 height 37
copy div "Hi [PERSON_NAME]! Preslee here with the Abri Apartments :) Things for winter ar…"
click at [478, 251] on div "Hi [PERSON_NAME]! Preslee here with the Abri Apartments :) Things for winter ar…" at bounding box center [556, 239] width 447 height 37
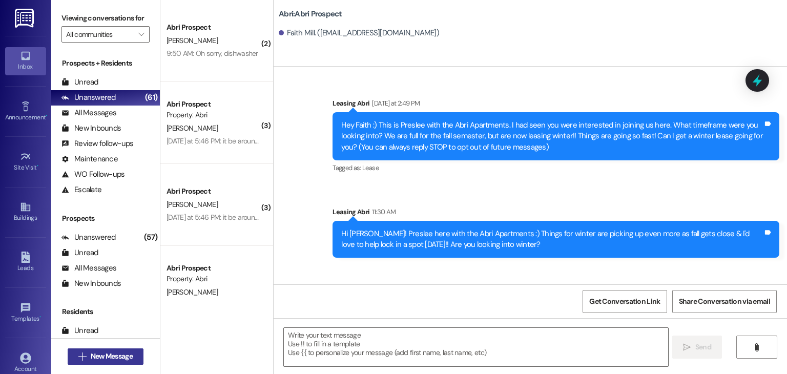
click at [122, 353] on span "New Message" at bounding box center [112, 356] width 42 height 11
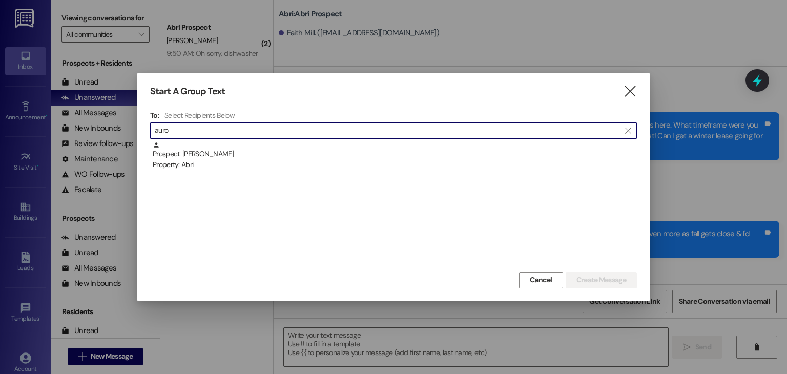
type input "auro"
click at [633, 98] on div "Start A Group Text  To: Select Recipients Below  auro  Prospect: [PERSON_NAM…" at bounding box center [393, 187] width 513 height 228
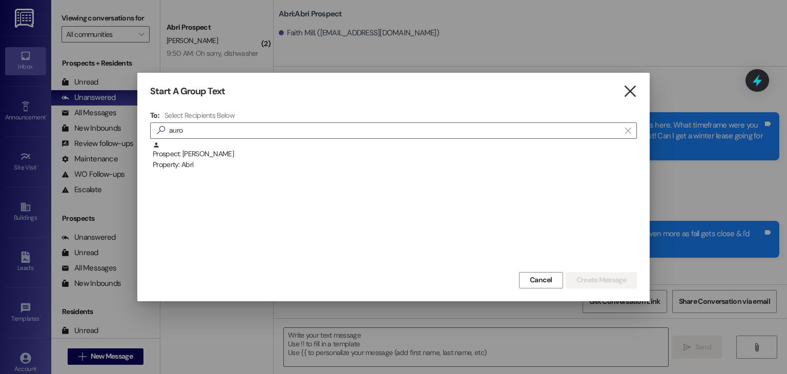
click at [628, 91] on icon "" at bounding box center [630, 91] width 14 height 11
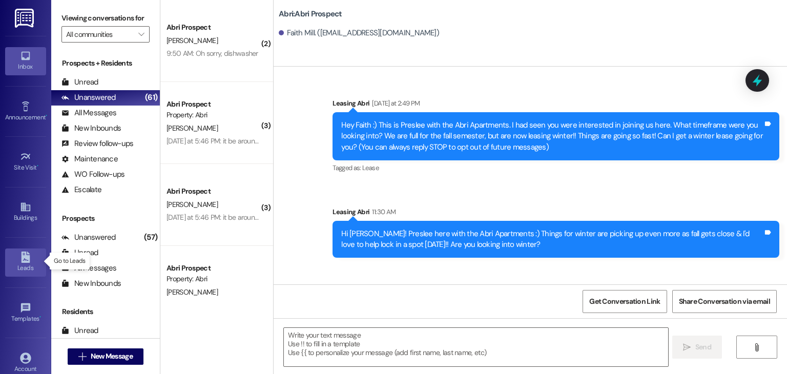
click at [20, 261] on icon at bounding box center [25, 257] width 11 height 11
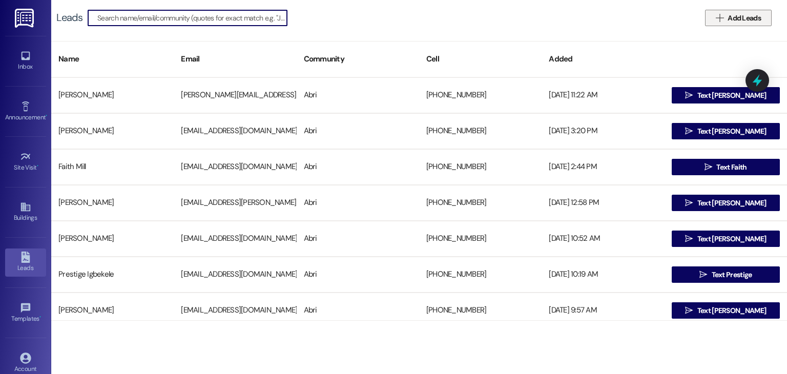
click at [725, 26] on button " Add Leads" at bounding box center [738, 18] width 67 height 16
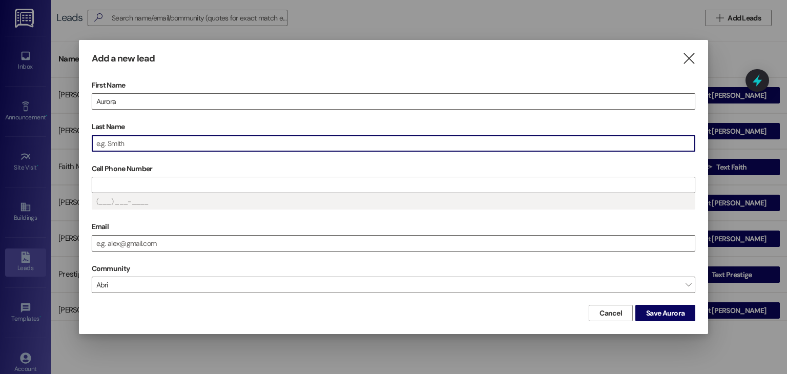
click at [141, 141] on input "Last Name" at bounding box center [393, 143] width 603 height 15
click at [148, 177] on input "Cell Phone Number" at bounding box center [393, 184] width 603 height 15
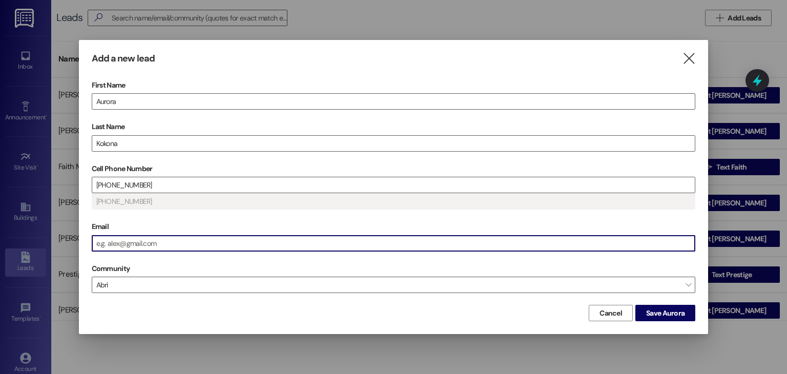
click at [166, 238] on input "Email" at bounding box center [393, 243] width 603 height 15
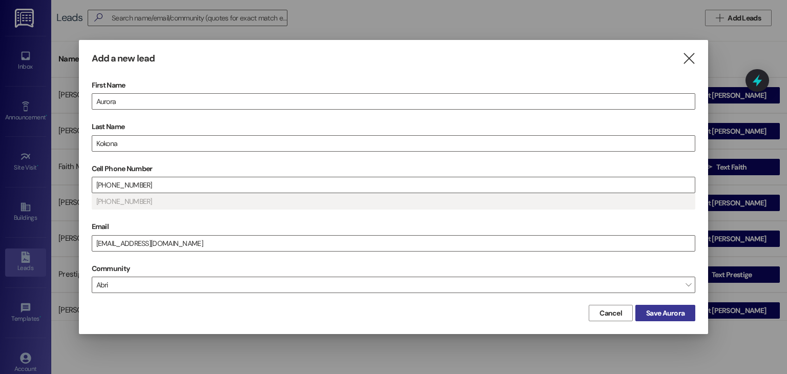
click at [666, 314] on span "Save Aurora" at bounding box center [665, 313] width 38 height 11
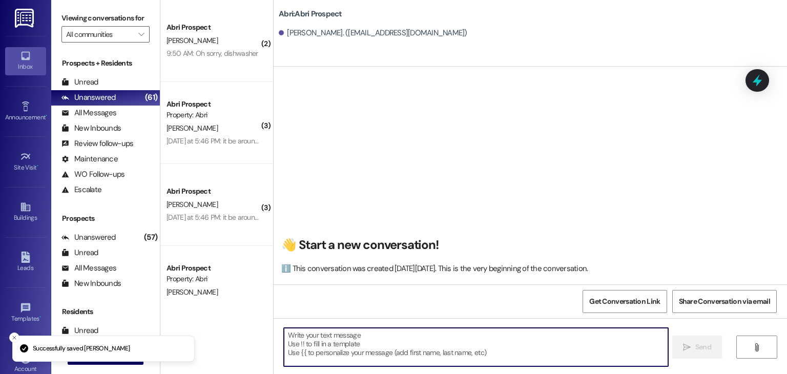
click at [368, 346] on textarea at bounding box center [476, 347] width 384 height 38
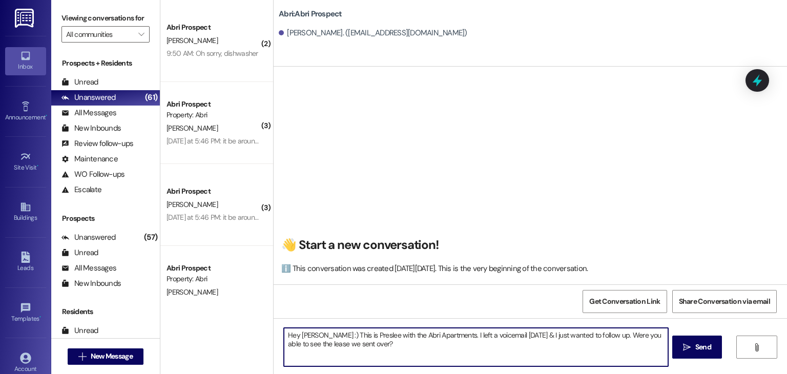
type textarea "Hey [PERSON_NAME] :) This is Preslee with the Abri Apartments. I left a voicema…"
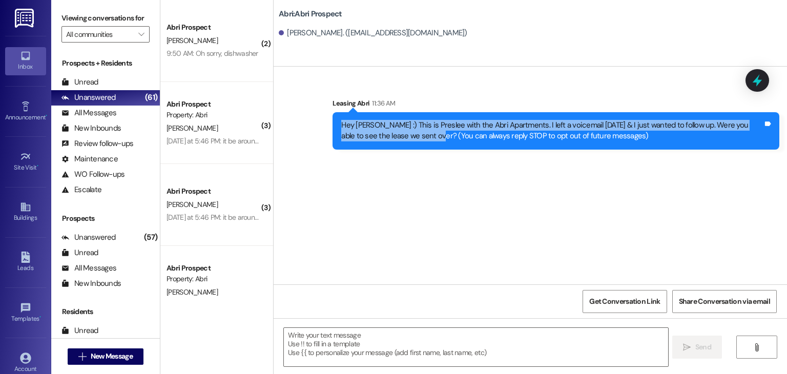
drag, startPoint x: 334, startPoint y: 126, endPoint x: 400, endPoint y: 139, distance: 67.0
click at [400, 139] on div "Hey [PERSON_NAME] :) This is Preslee with the Abri Apartments. I left a voicema…" at bounding box center [556, 130] width 447 height 37
copy div "Hey [PERSON_NAME] :) This is Preslee with the Abri Apartments. I left a voicema…"
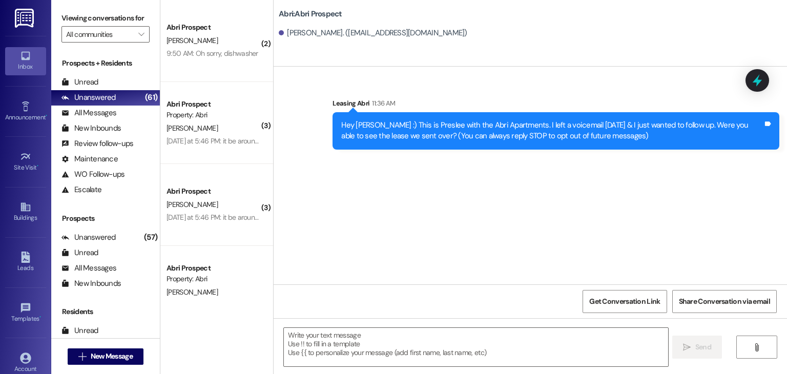
click at [424, 189] on div "Sent via SMS Leasing Abri 11:36 AM Hey [PERSON_NAME] :) This is Preslee with th…" at bounding box center [531, 176] width 514 height 218
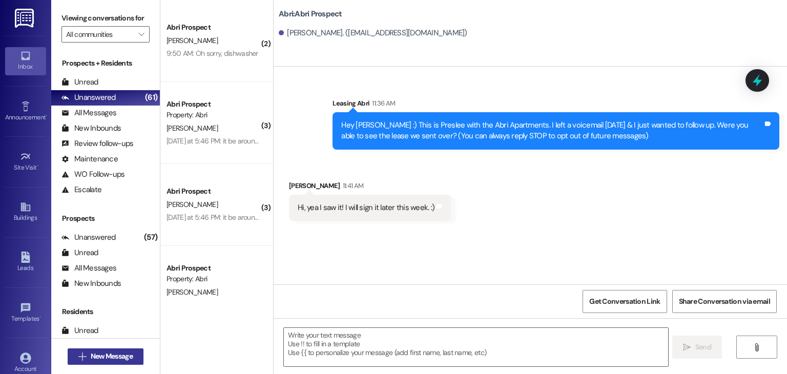
click at [112, 356] on span "New Message" at bounding box center [112, 356] width 42 height 11
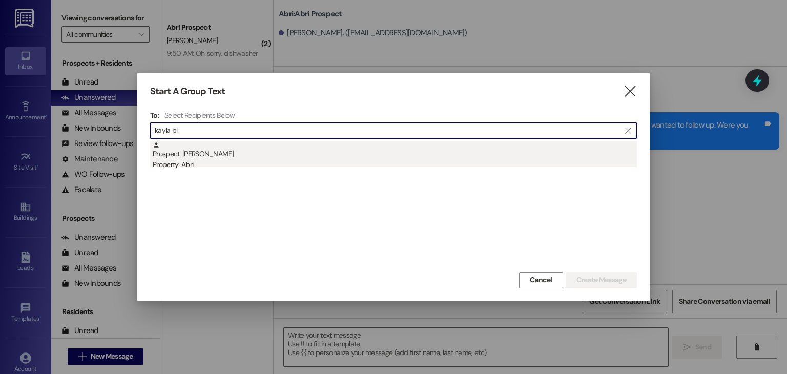
type input "kayla bl"
click at [248, 158] on div "Prospect: [PERSON_NAME] Property: Abri" at bounding box center [395, 155] width 484 height 29
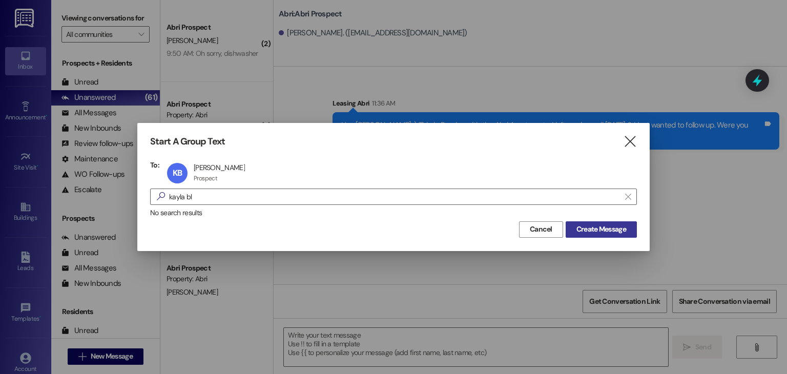
click at [581, 228] on span "Create Message" at bounding box center [602, 229] width 50 height 11
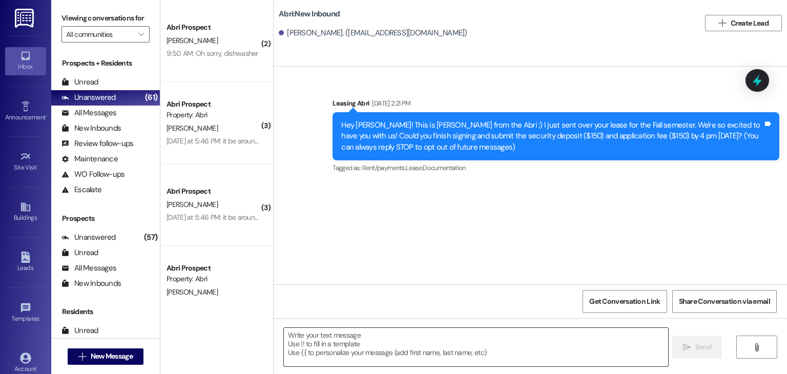
click at [358, 334] on textarea at bounding box center [476, 347] width 384 height 38
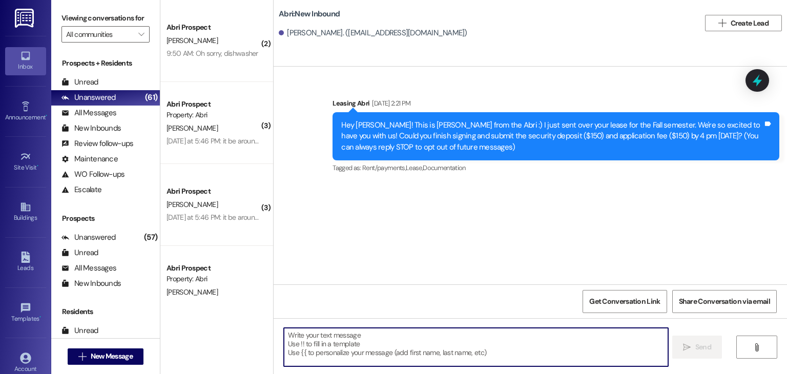
paste textarea "[URL][DOMAIN_NAME]"
type textarea "[URL][DOMAIN_NAME]"
